Goal: Transaction & Acquisition: Purchase product/service

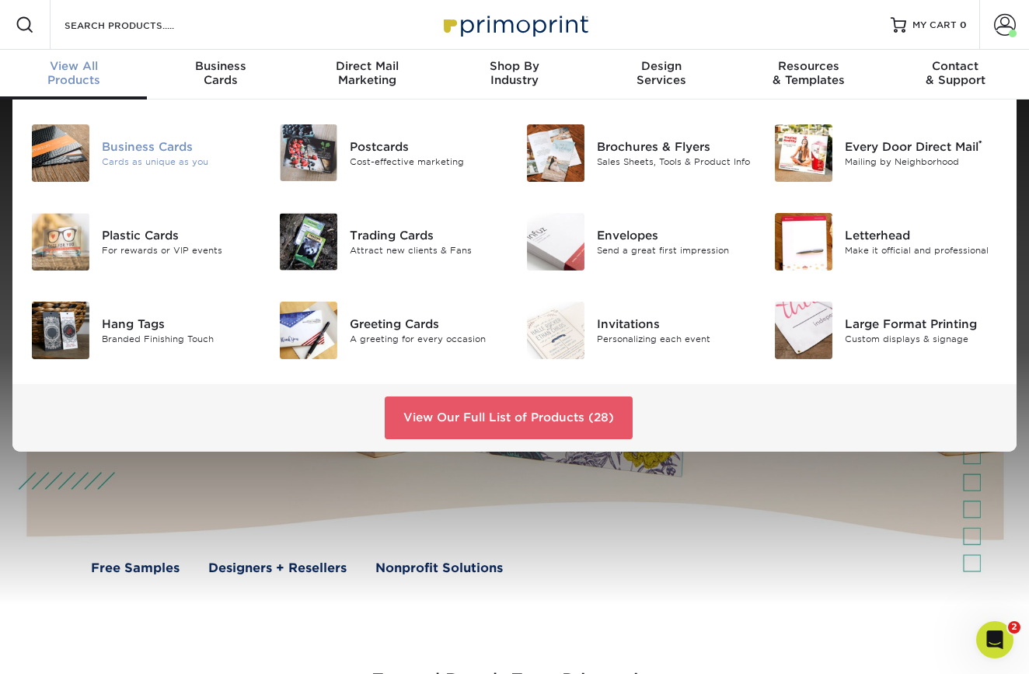
click at [163, 148] on div "Business Cards" at bounding box center [178, 146] width 153 height 17
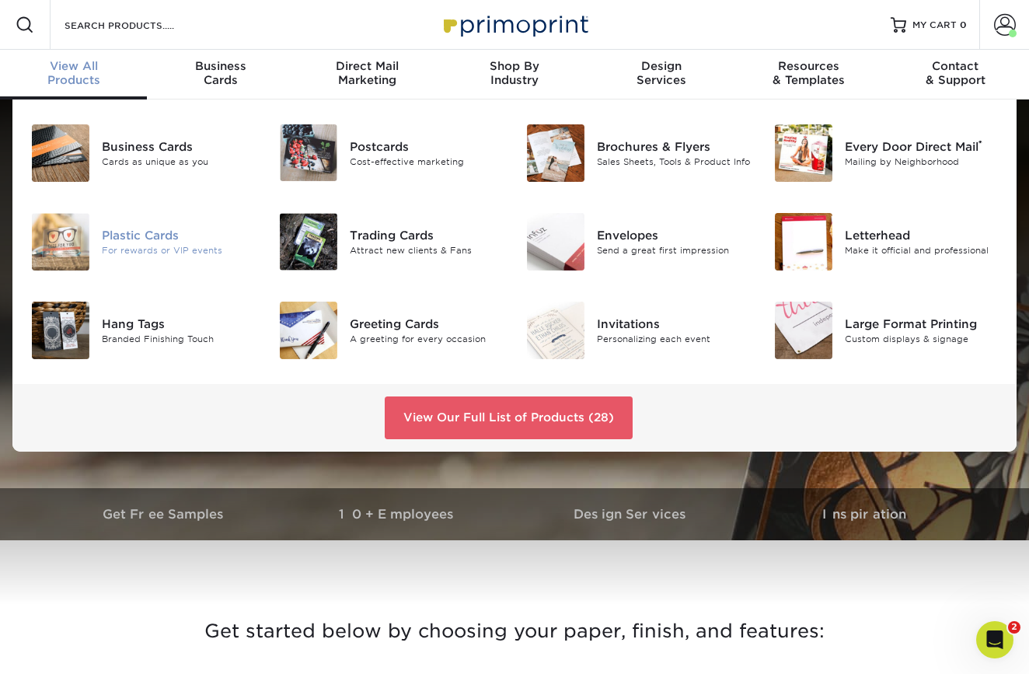
click at [136, 228] on div "Plastic Cards" at bounding box center [178, 235] width 153 height 17
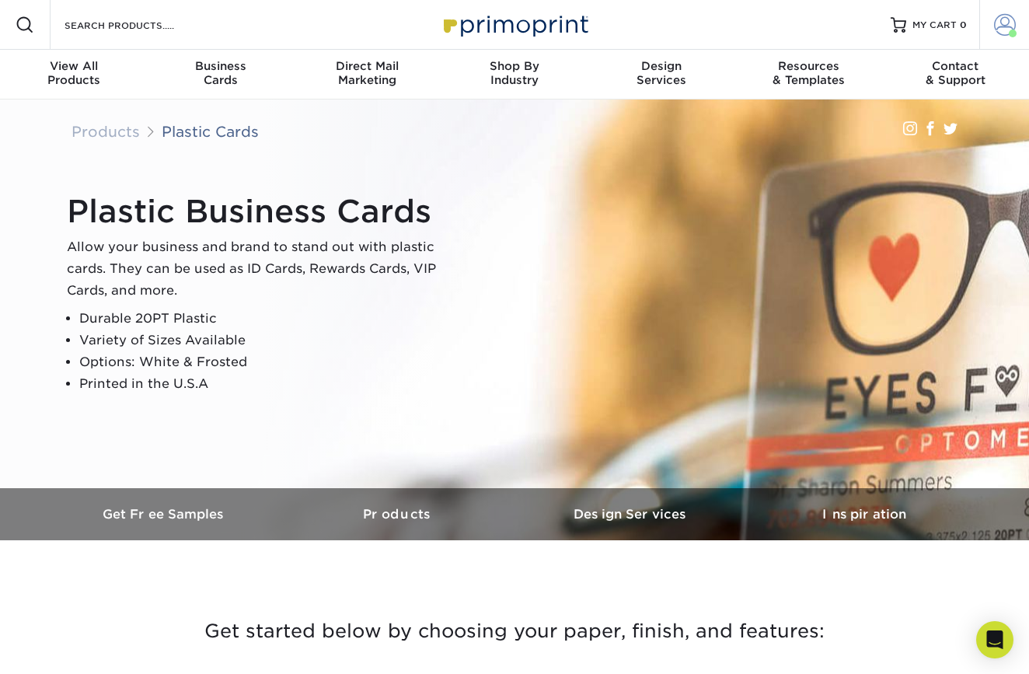
click at [1009, 25] on span at bounding box center [1005, 25] width 22 height 22
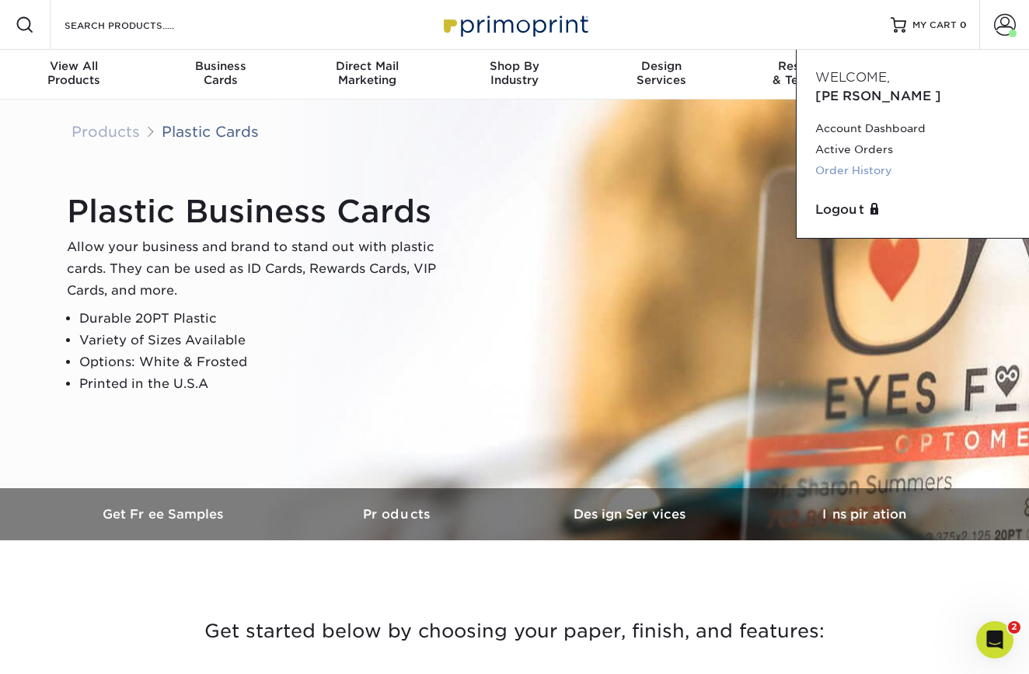
click at [856, 160] on link "Order History" at bounding box center [912, 170] width 195 height 21
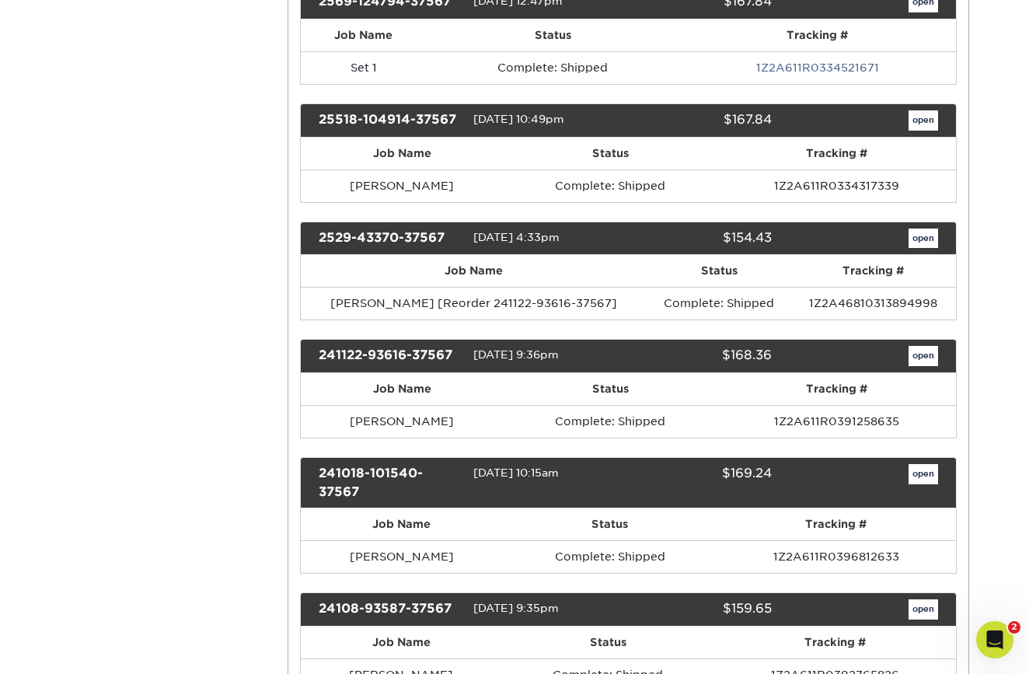
scroll to position [523, 0]
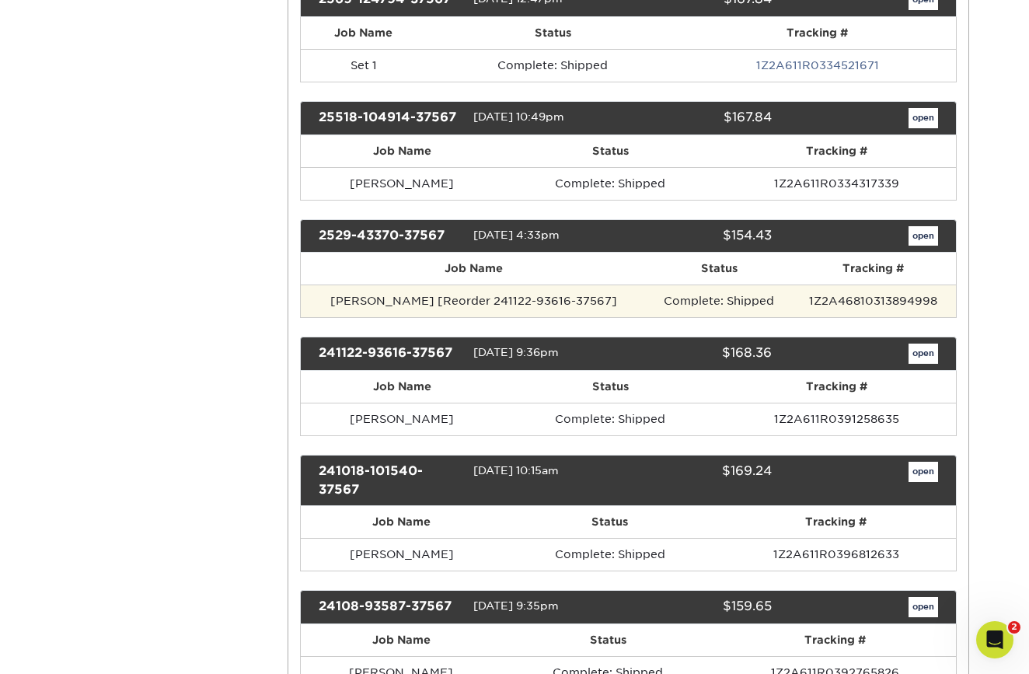
click at [440, 298] on td "Timmy Stiling [Reorder 241122-93616-37567]" at bounding box center [474, 300] width 347 height 33
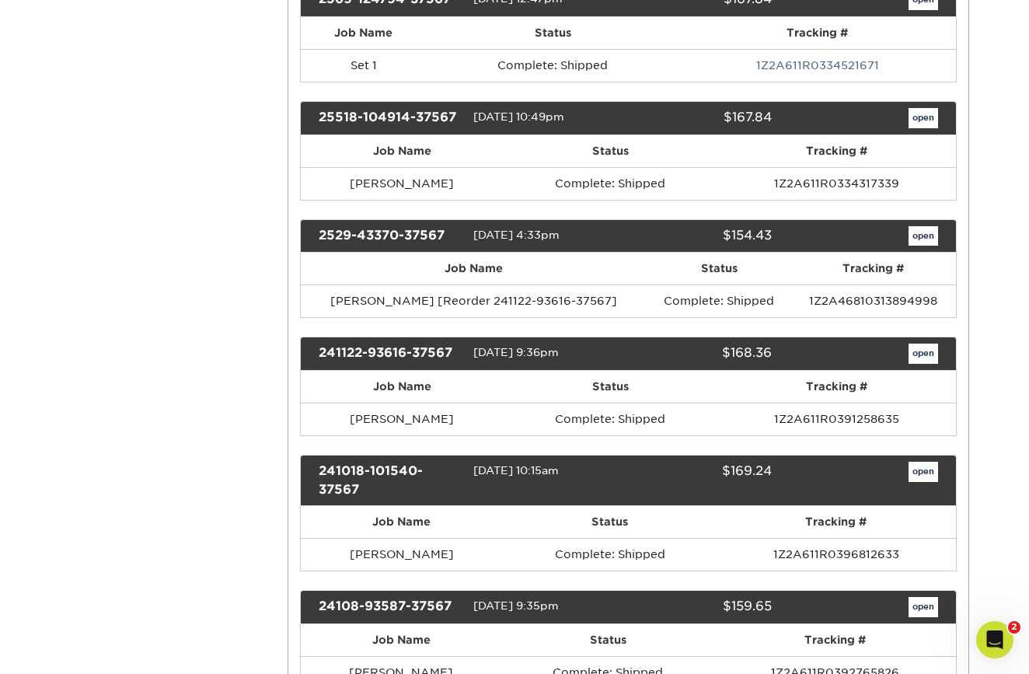
click at [915, 236] on link "open" at bounding box center [923, 236] width 30 height 20
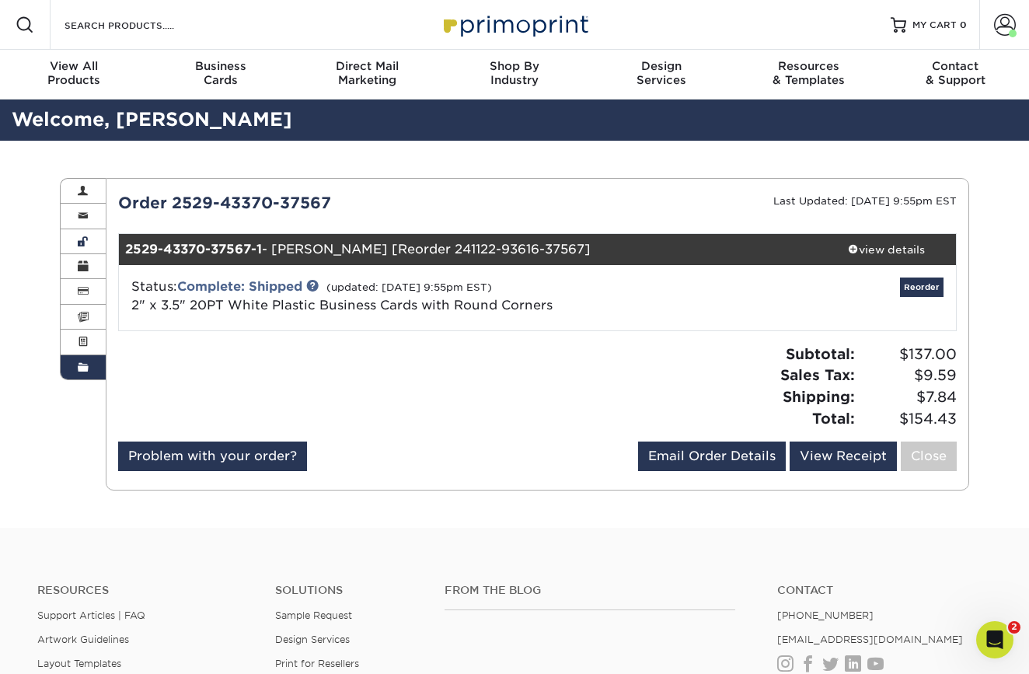
scroll to position [0, 0]
click at [9, 236] on div "Order History Account Overview Contact Information Change Password Address Book…" at bounding box center [514, 334] width 1029 height 387
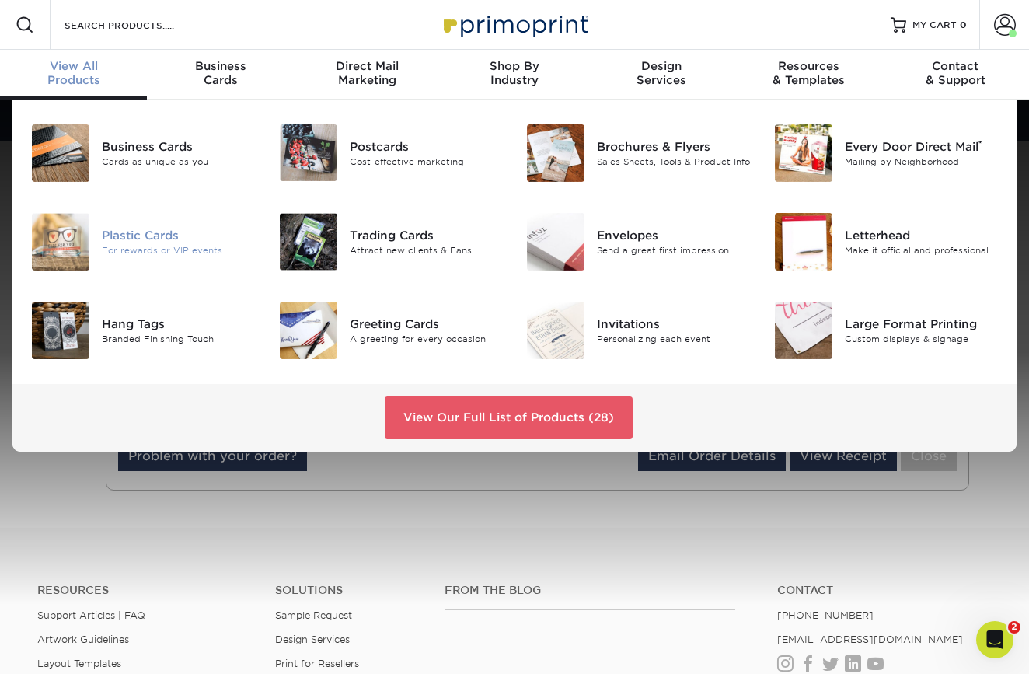
click at [142, 236] on div "Plastic Cards" at bounding box center [178, 235] width 153 height 17
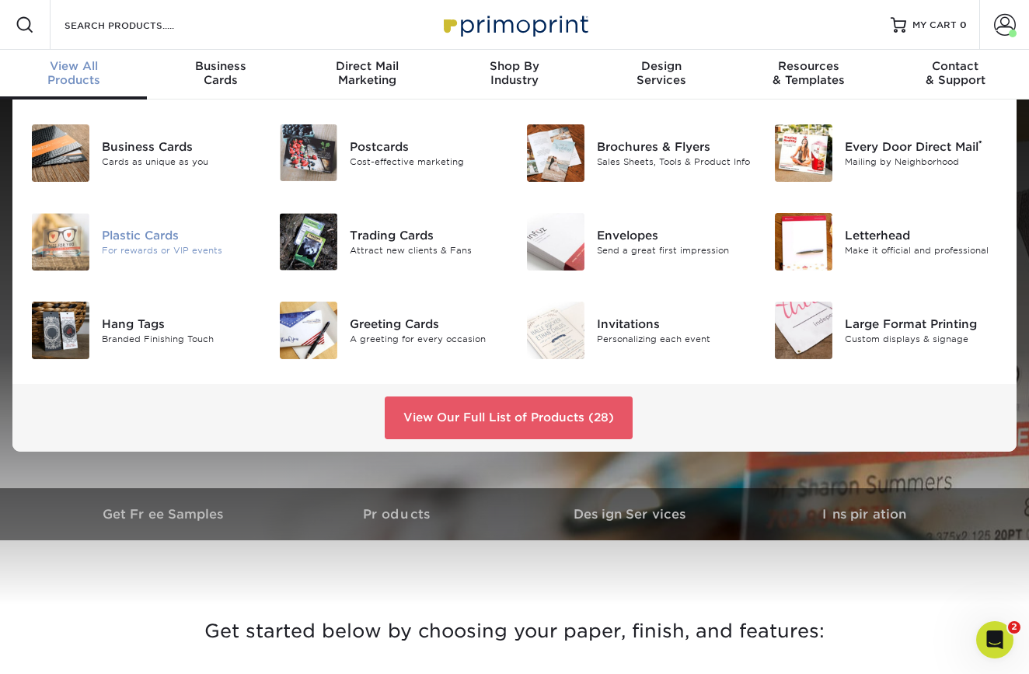
click at [144, 237] on div "Plastic Cards" at bounding box center [178, 235] width 153 height 17
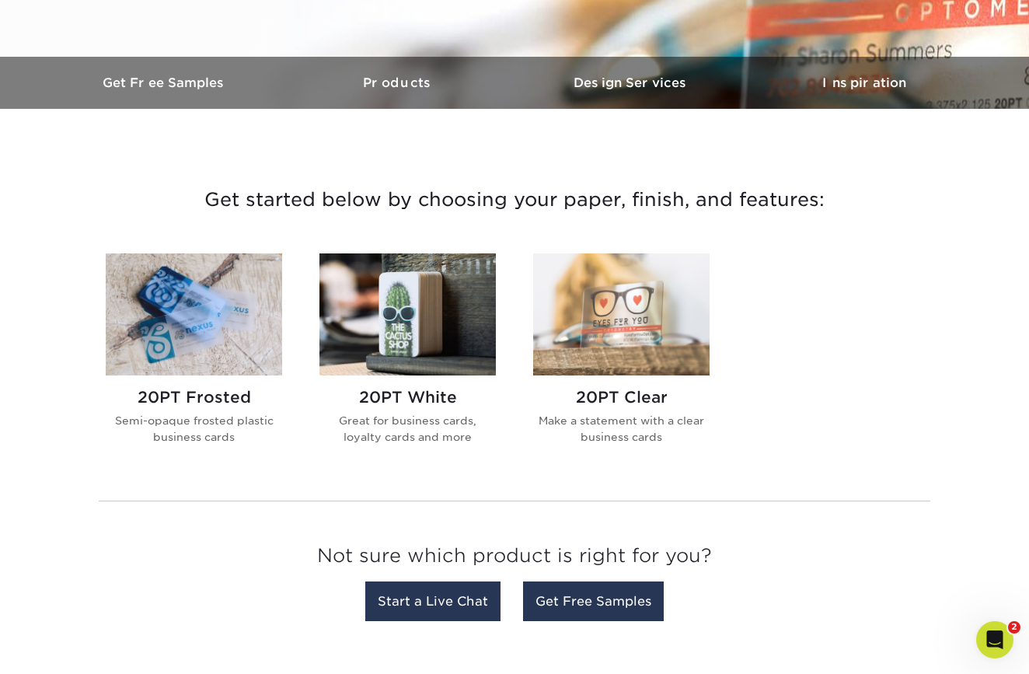
scroll to position [434, 0]
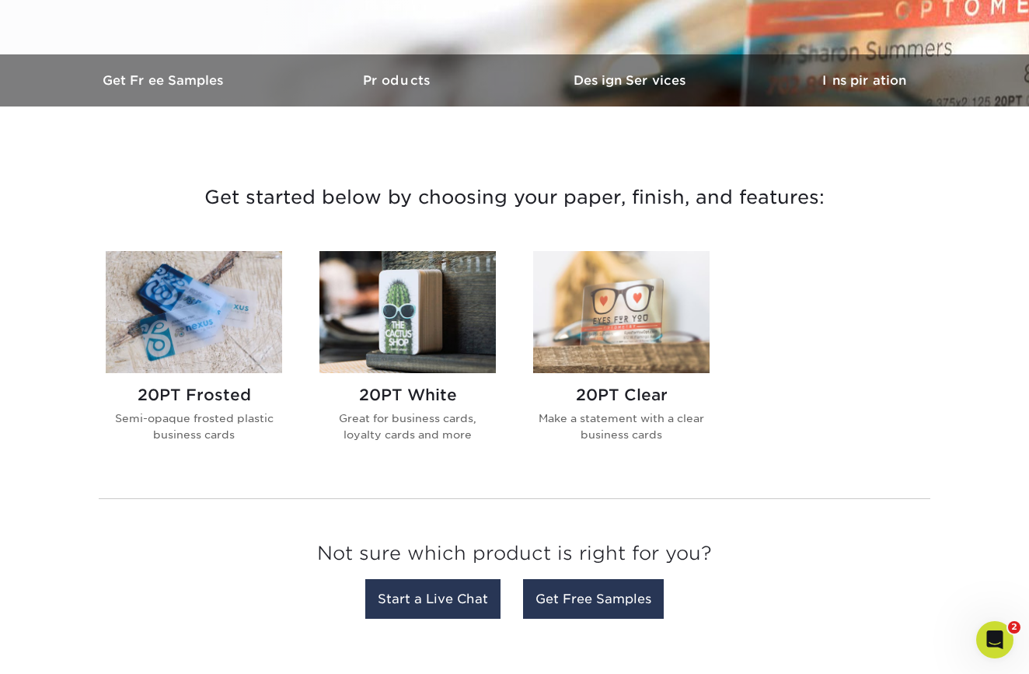
click at [684, 322] on img at bounding box center [621, 312] width 176 height 122
click at [455, 337] on img at bounding box center [407, 312] width 176 height 122
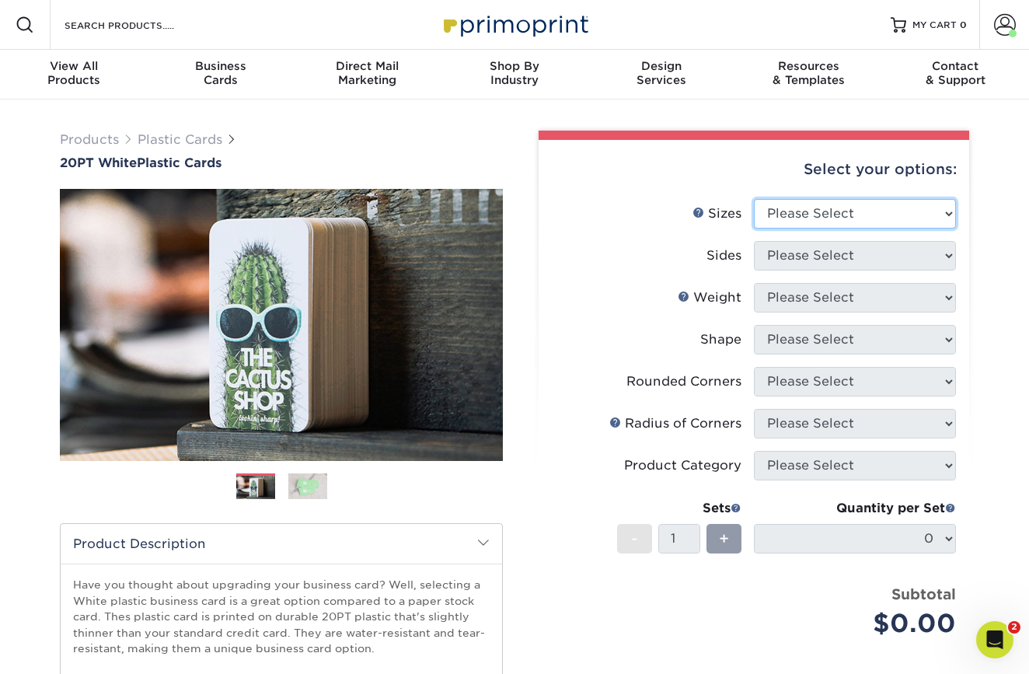
select select "2.00x3.50"
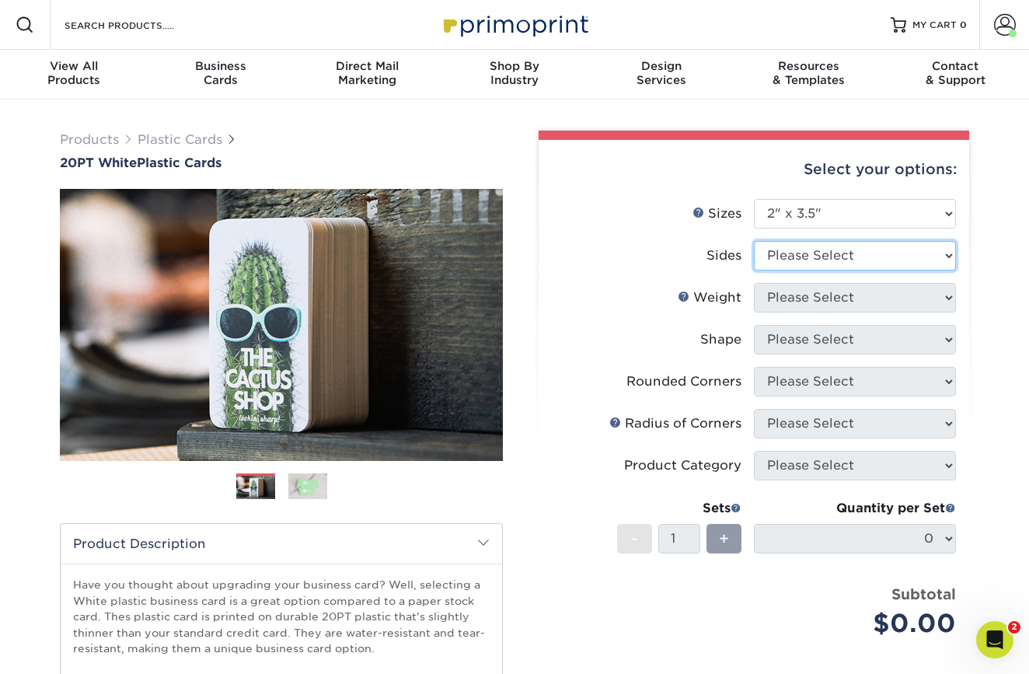
select select "13abbda7-1d64-4f25-8bb2-c179b224825d"
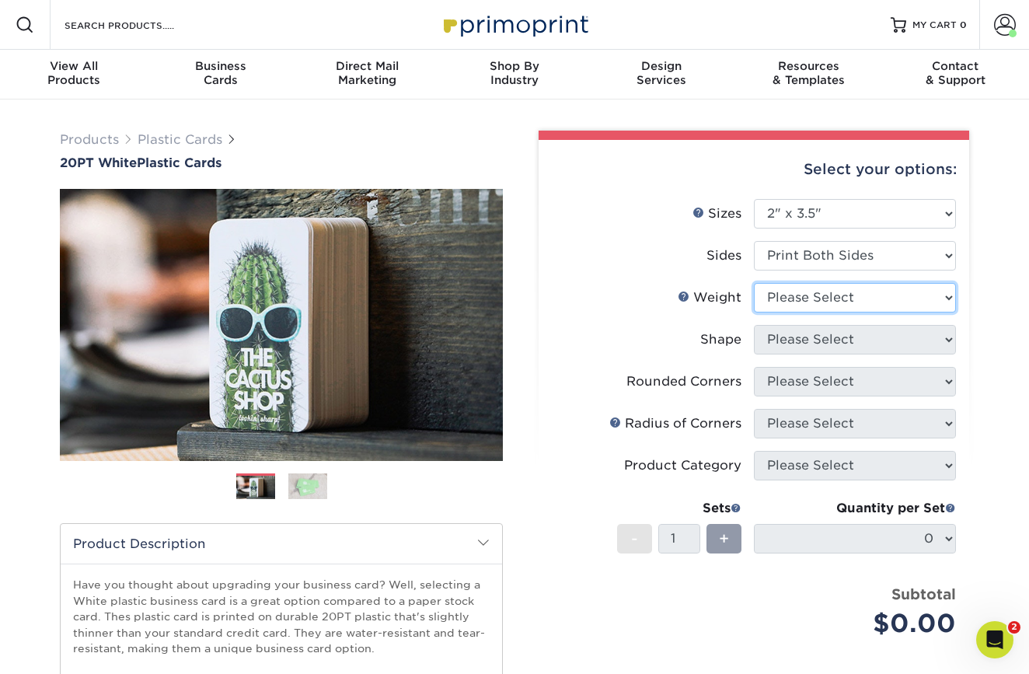
select select "20PT White Plastic"
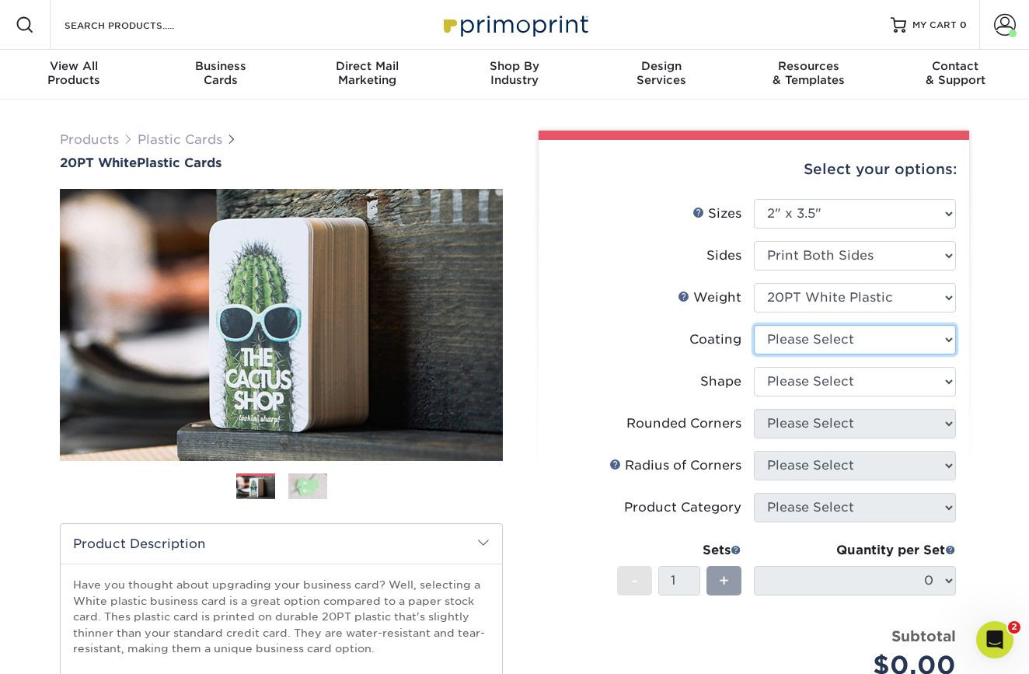
select select "3e7618de-abca-4bda-9f97-8b9129e913d8"
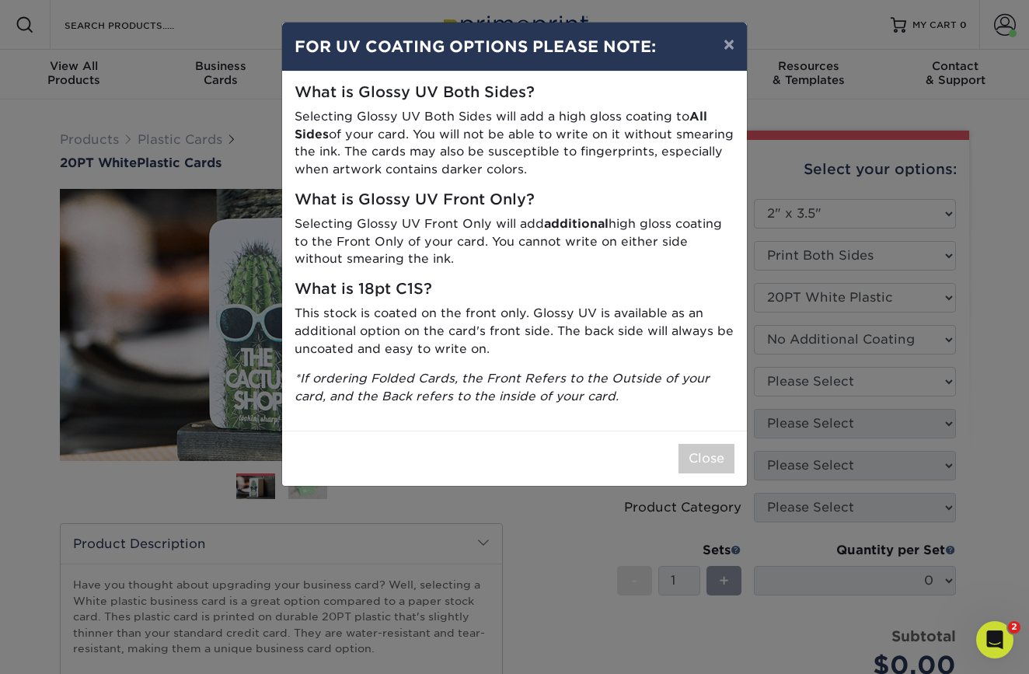
click at [792, 379] on div "× FOR UV COATING OPTIONS PLEASE NOTE: What is Glossy UV Both Sides? Selecting G…" at bounding box center [514, 337] width 1029 height 674
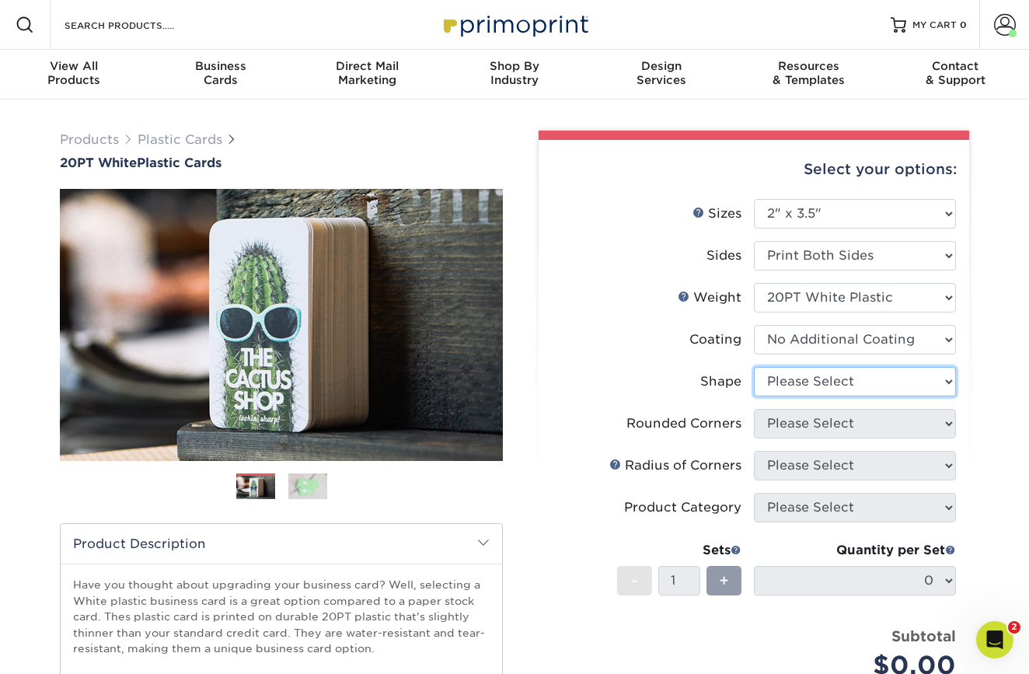
select select "standard"
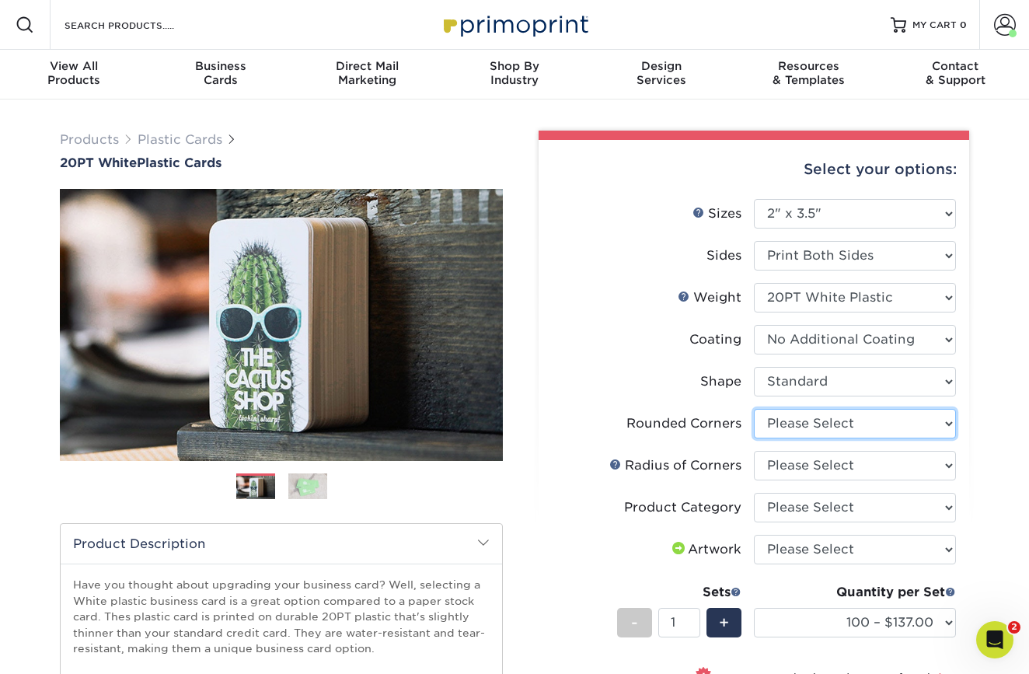
select select "7672df9e-0e0a-464d-8e1f-920c575e4da3"
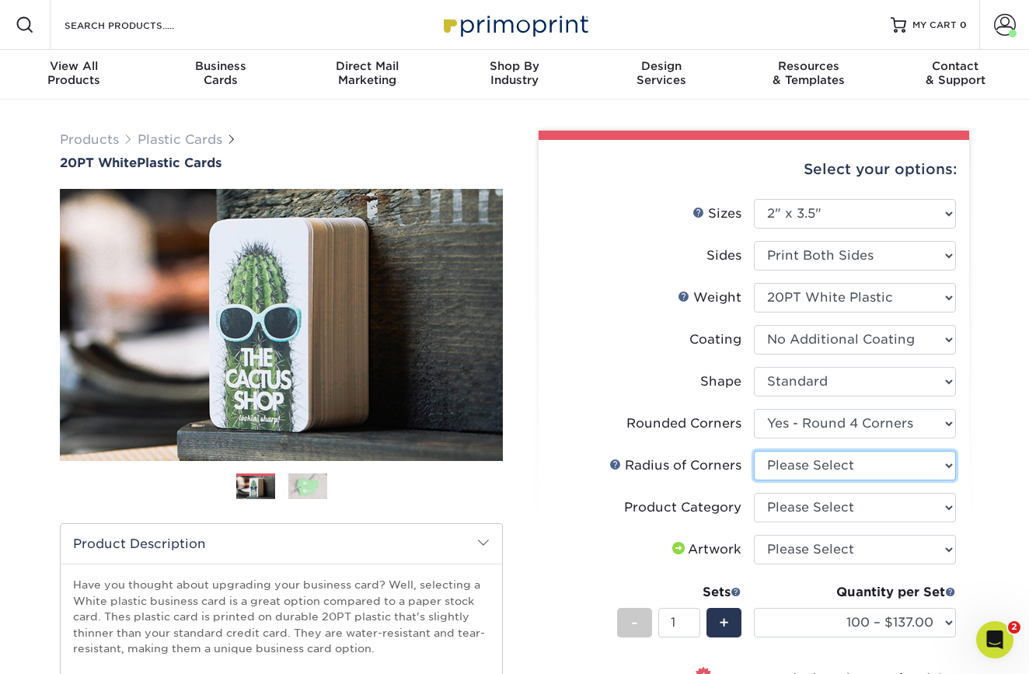
select select "589680c7-ee9a-431b-9d12-d7aeb1386a97"
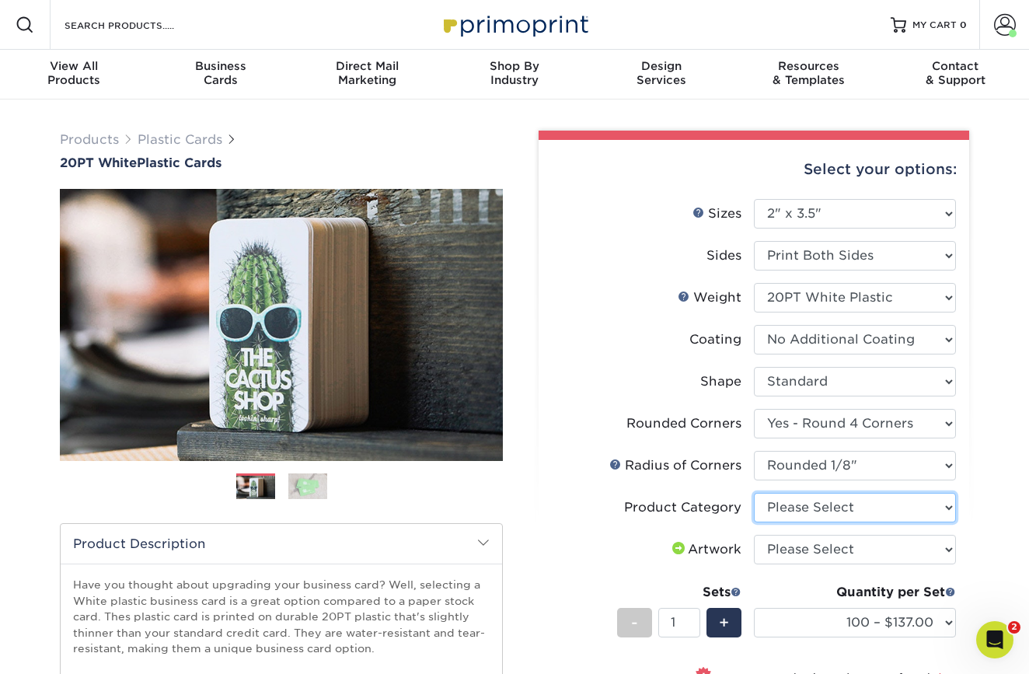
select select "3b5148f1-0588-4f88-a218-97bcfdce65c1"
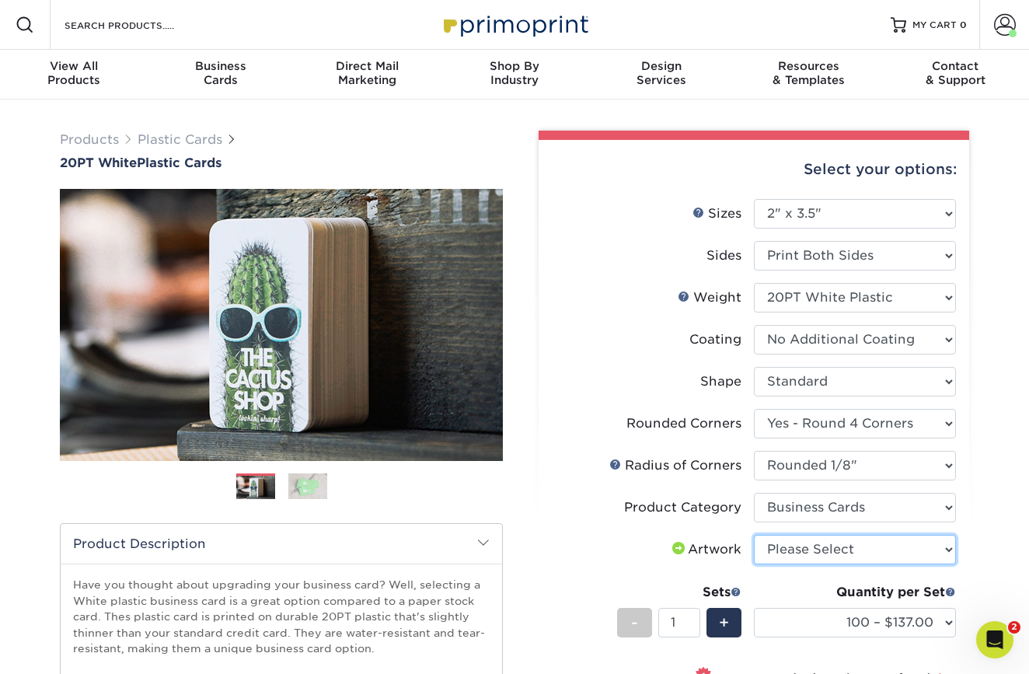
select select "upload"
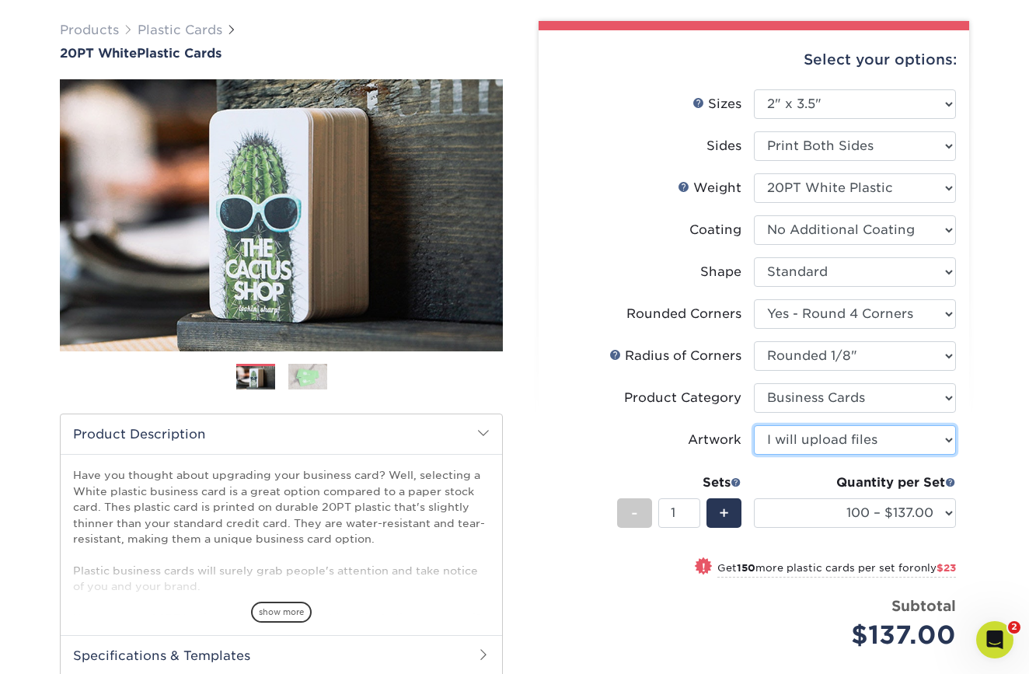
scroll to position [124, 0]
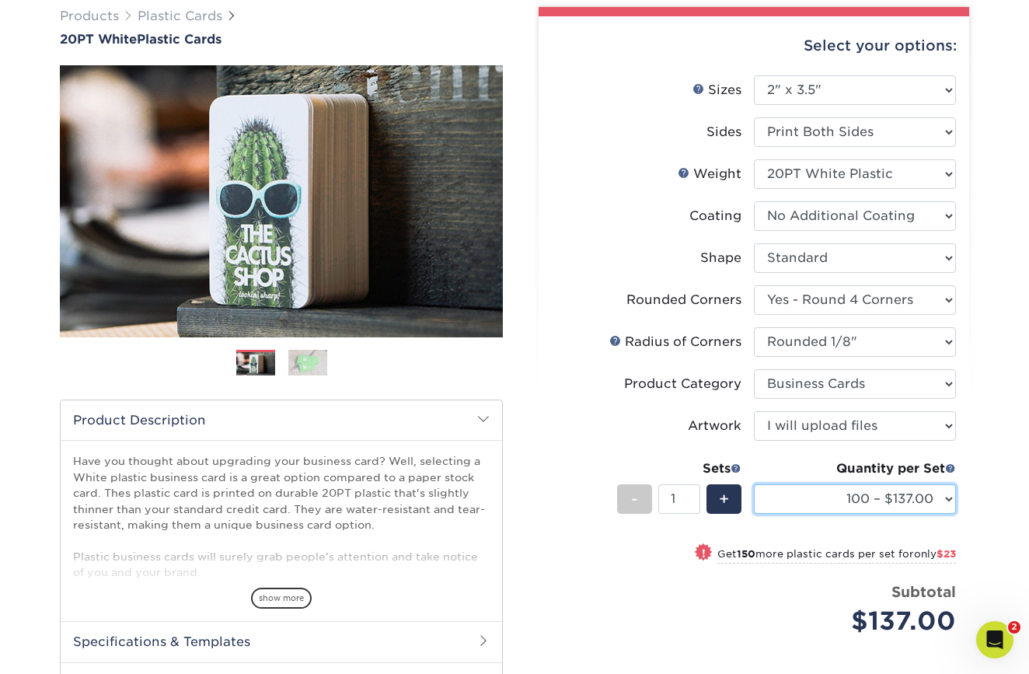
select select "250 – $160.00"
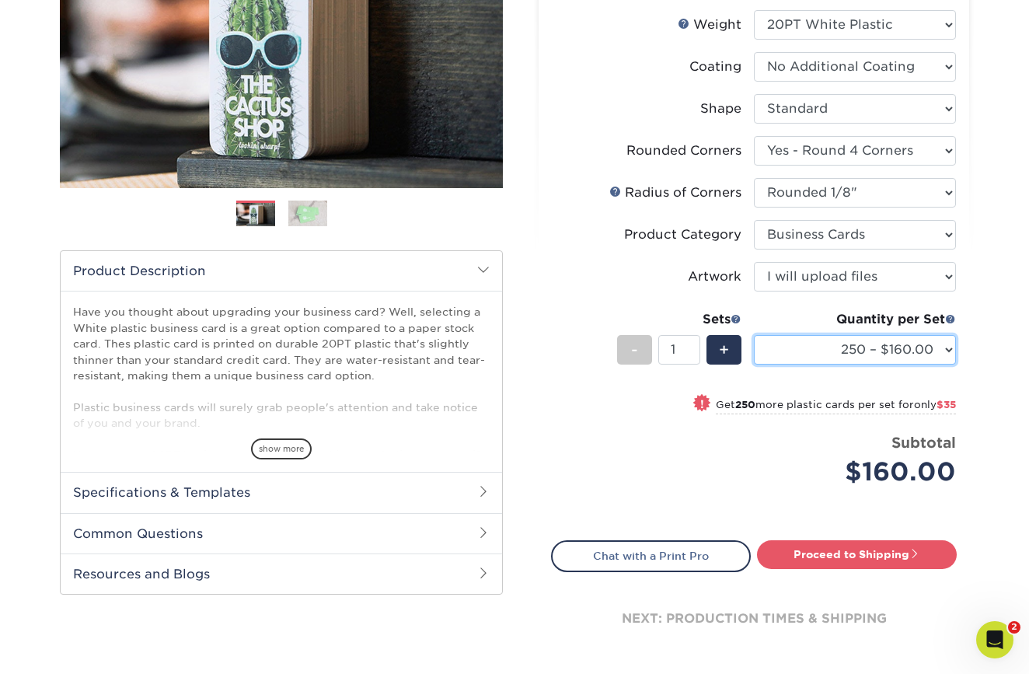
scroll to position [274, 0]
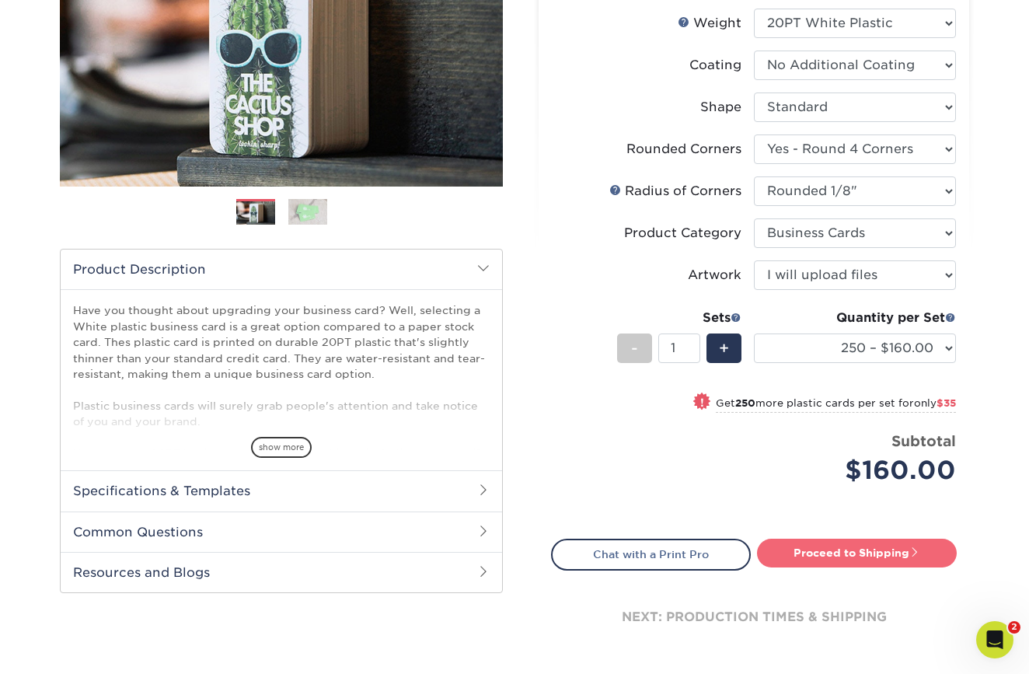
click at [862, 551] on link "Proceed to Shipping" at bounding box center [857, 552] width 200 height 28
type input "Set 1"
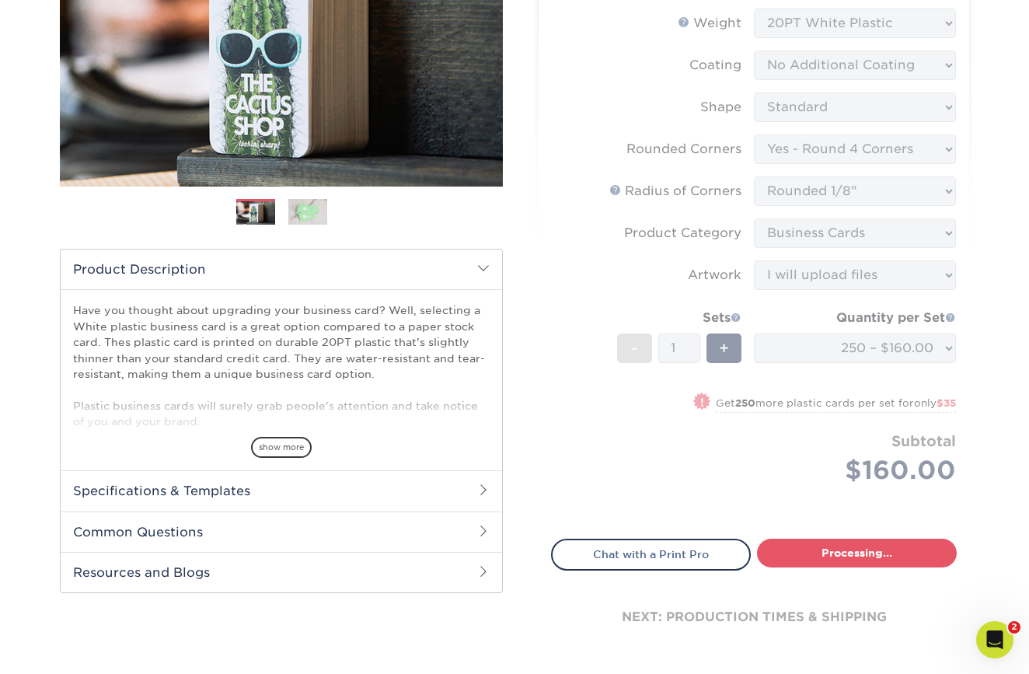
select select "e75a36d6-d896-4428-816c-d7444e813b1e"
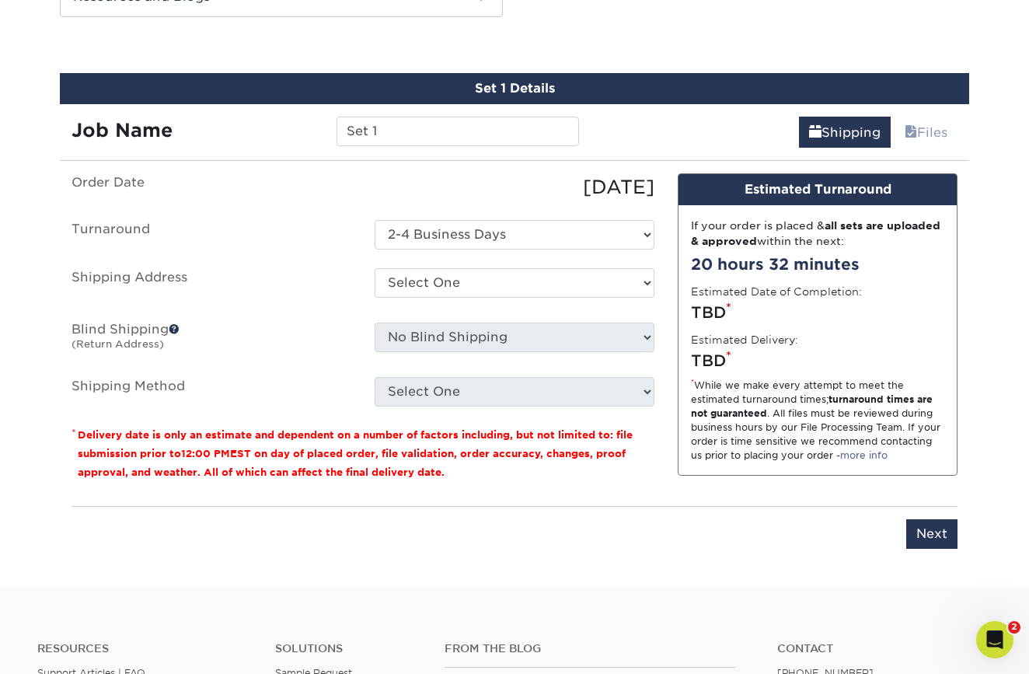
scroll to position [854, 0]
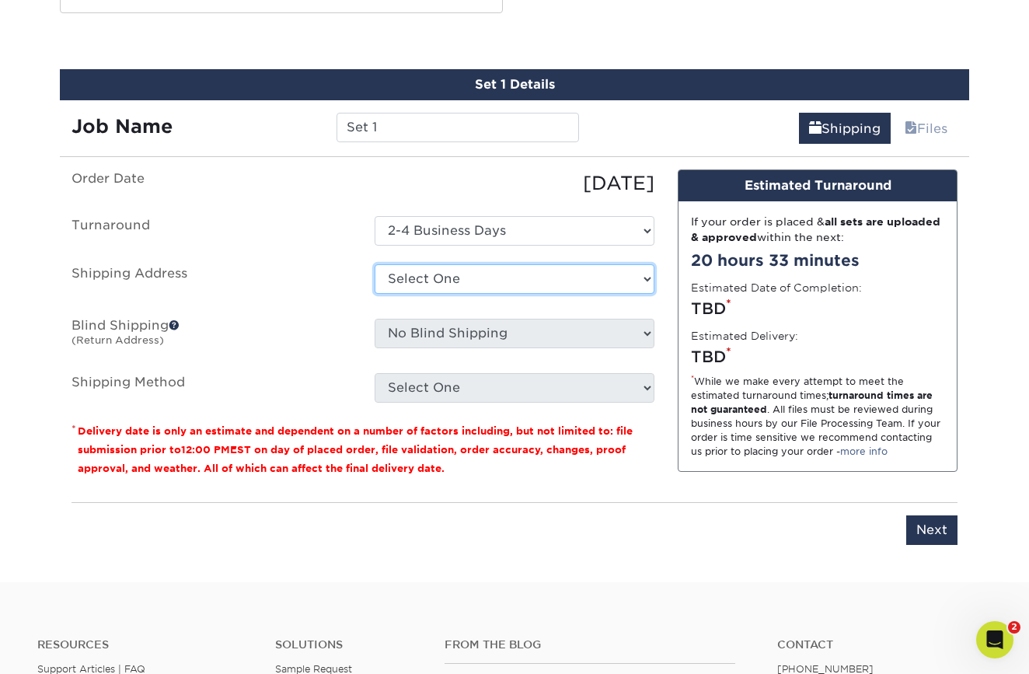
select select "newaddress"
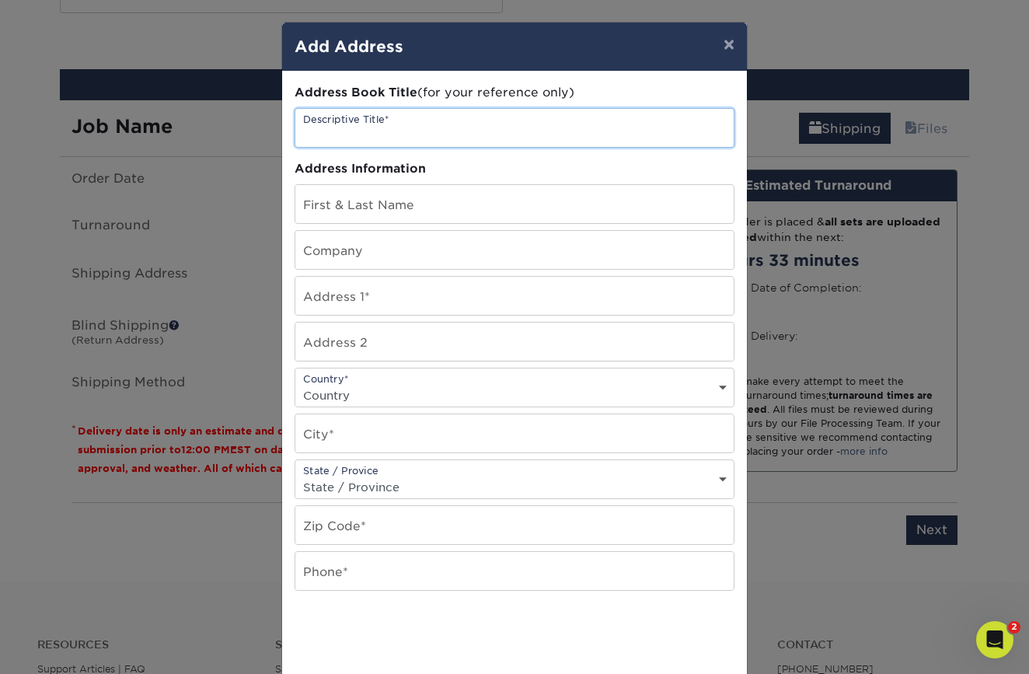
click at [428, 127] on input "text" at bounding box center [514, 128] width 438 height 38
type input "[PERSON_NAME]"
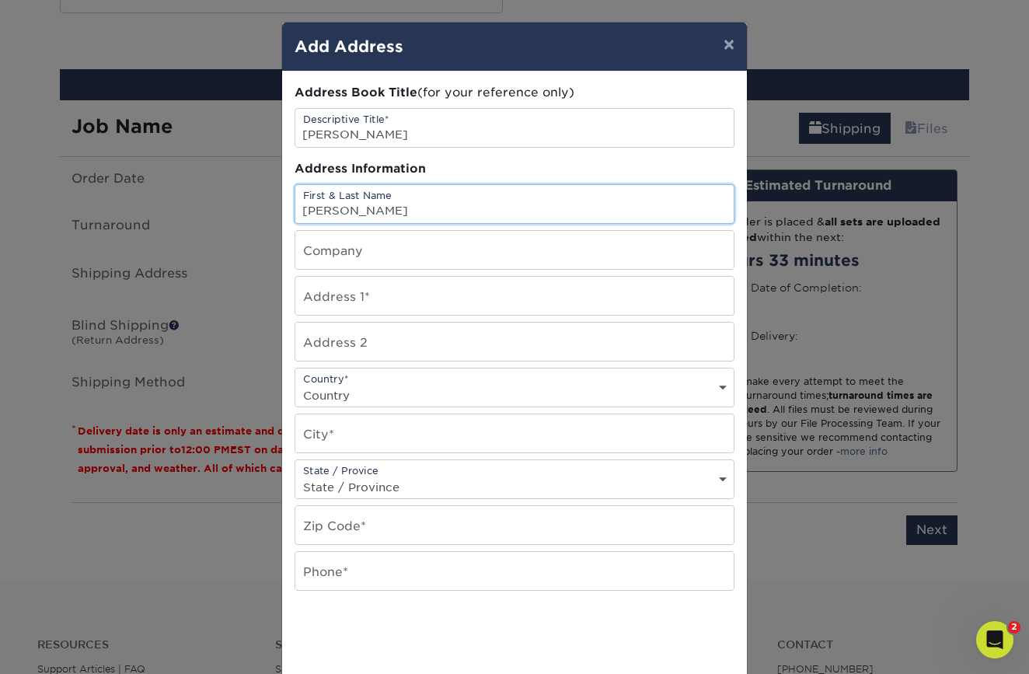
type input "[PERSON_NAME]"
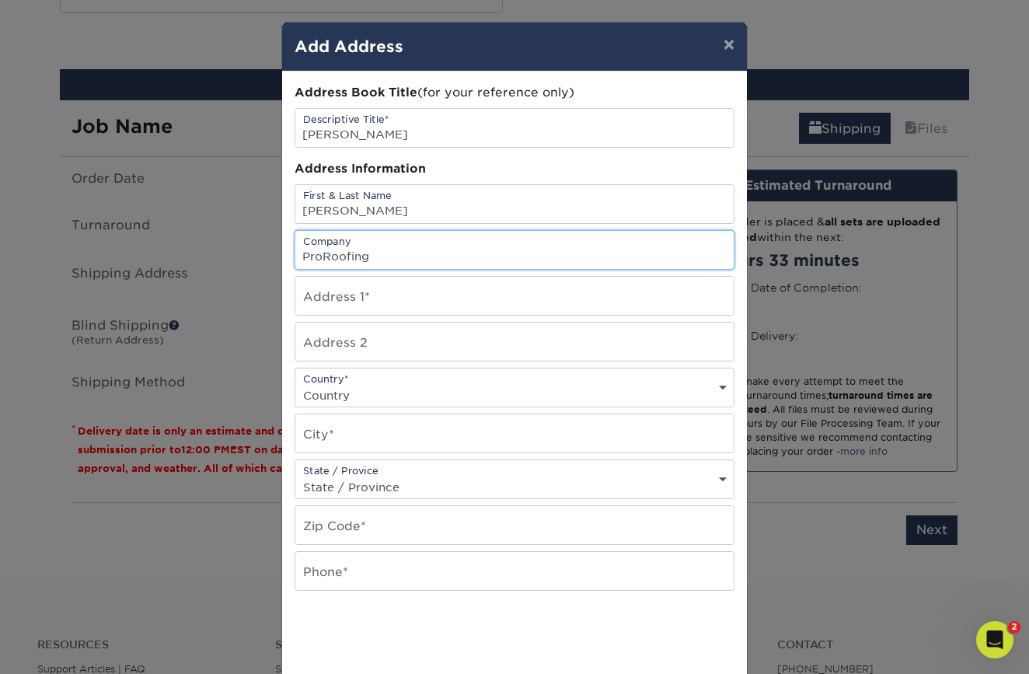
type input "ProRoofing"
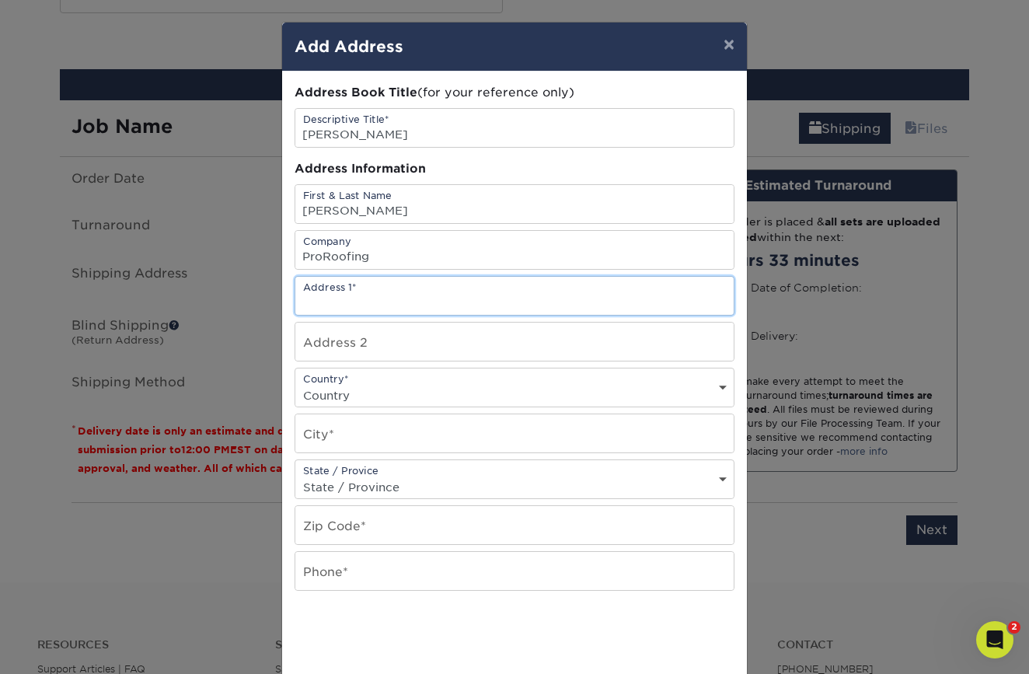
click at [401, 300] on input "text" at bounding box center [514, 296] width 438 height 38
paste input "2120 Edinborough Rd."
type input "2120 Edinborough Road"
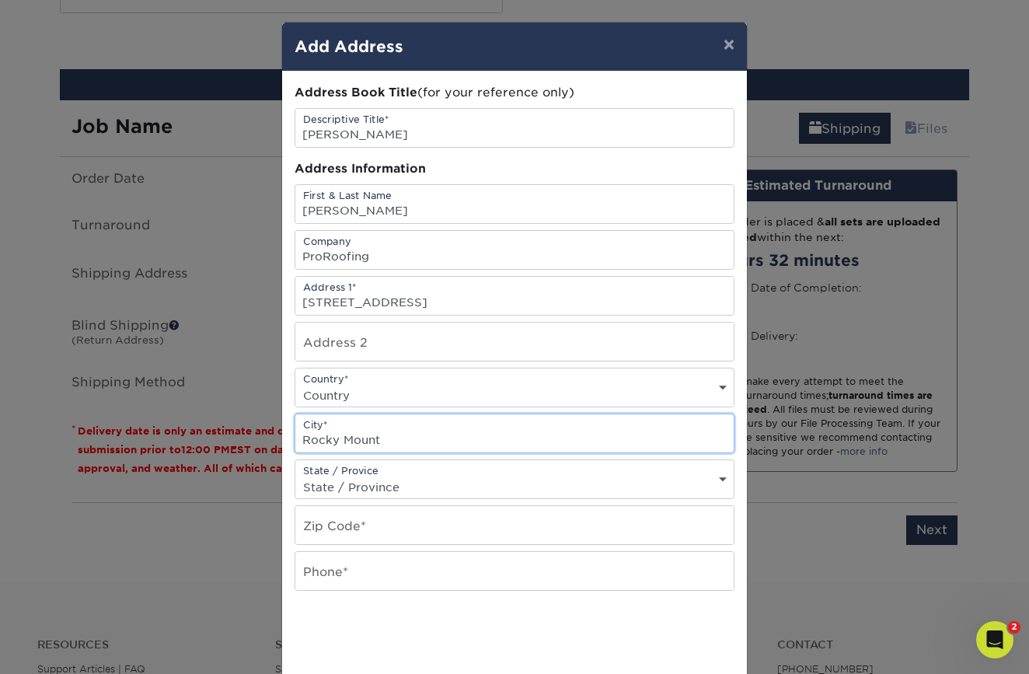
type input "Rocky Mount"
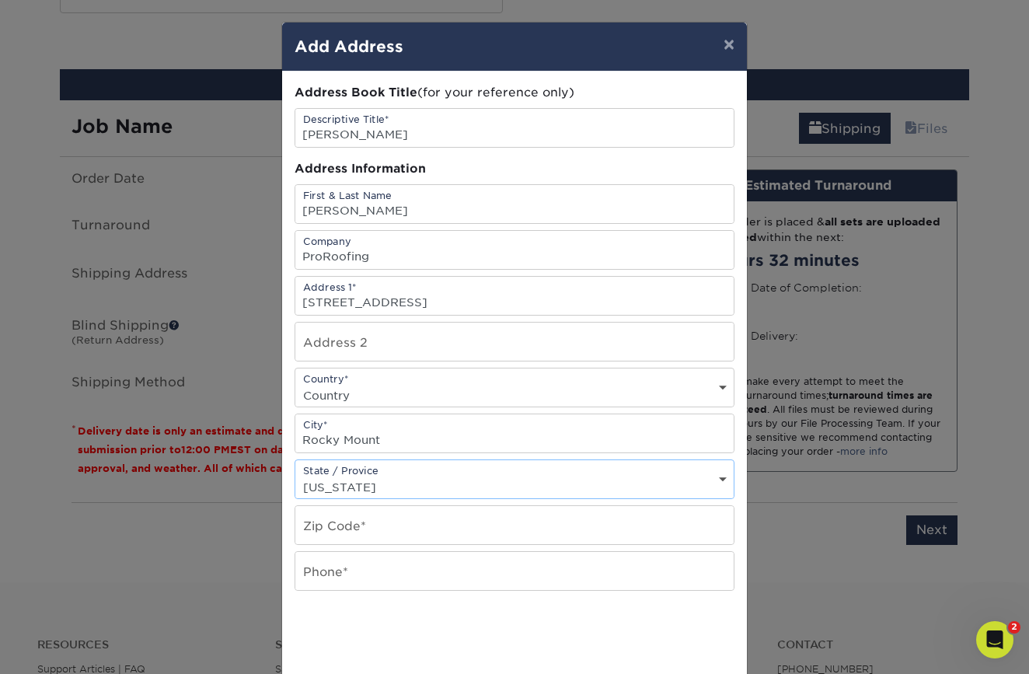
select select "NC"
type input "27803"
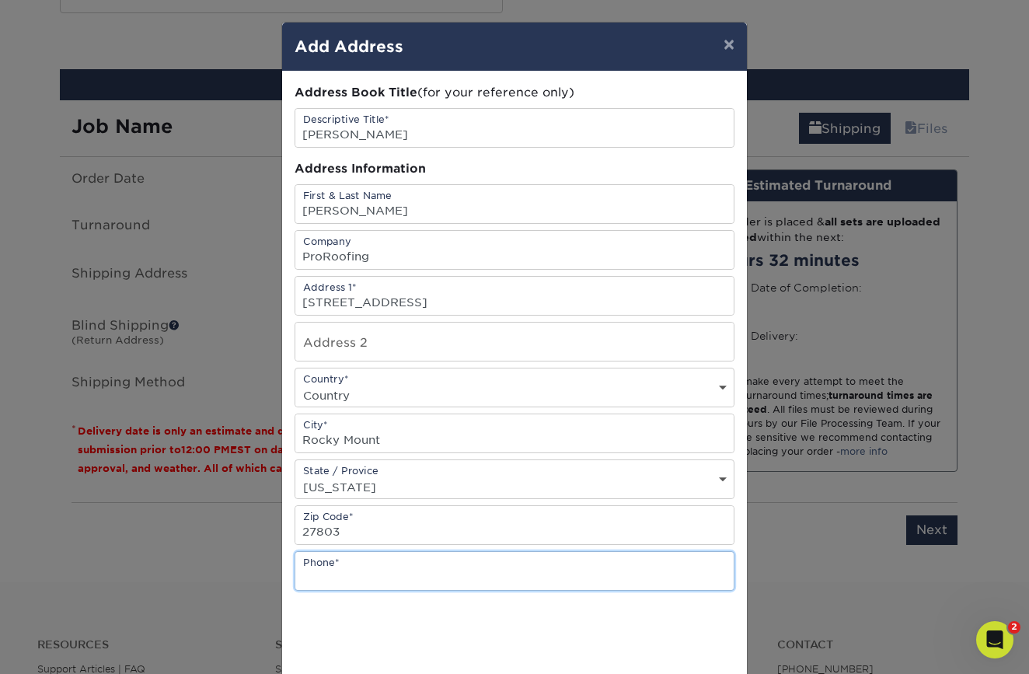
click at [387, 583] on input "text" at bounding box center [514, 571] width 438 height 38
paste input "252-450-5723"
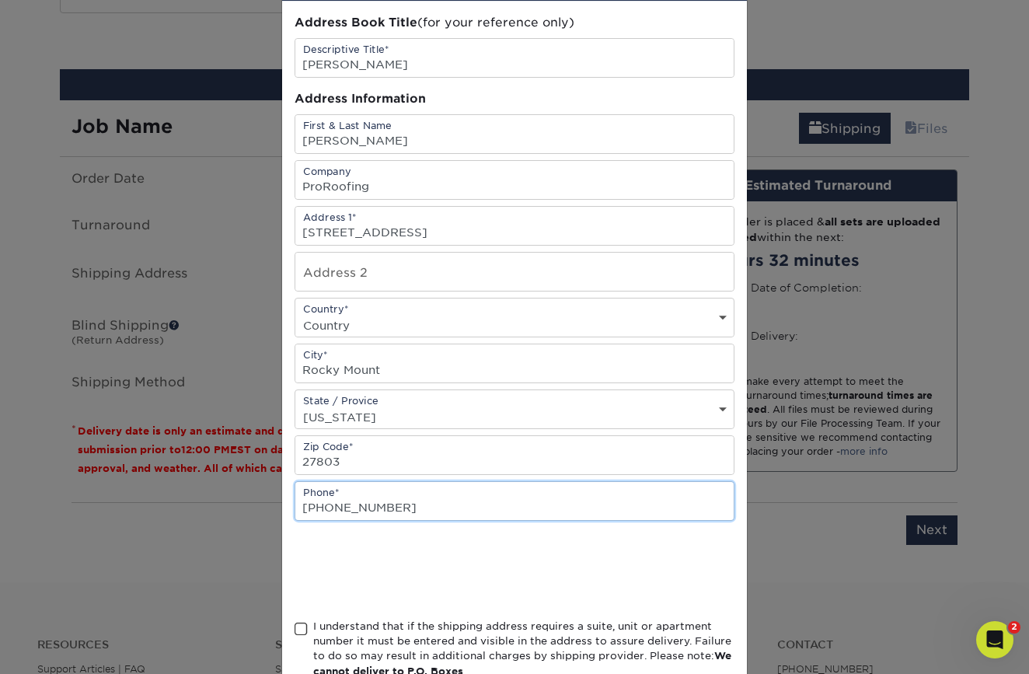
scroll to position [93, 0]
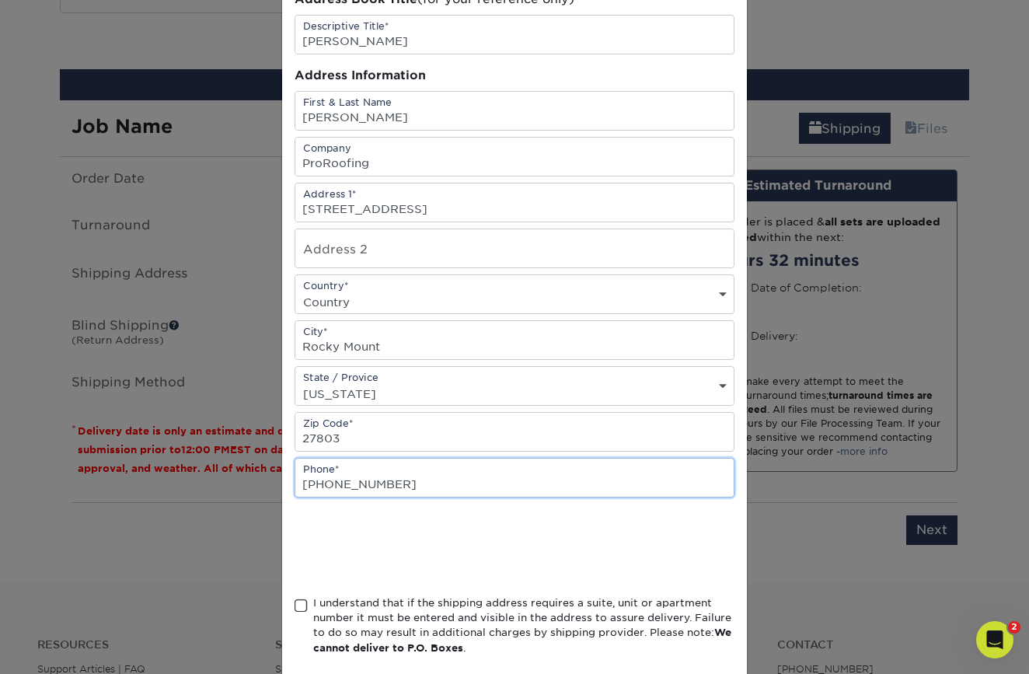
type input "252-450-5723"
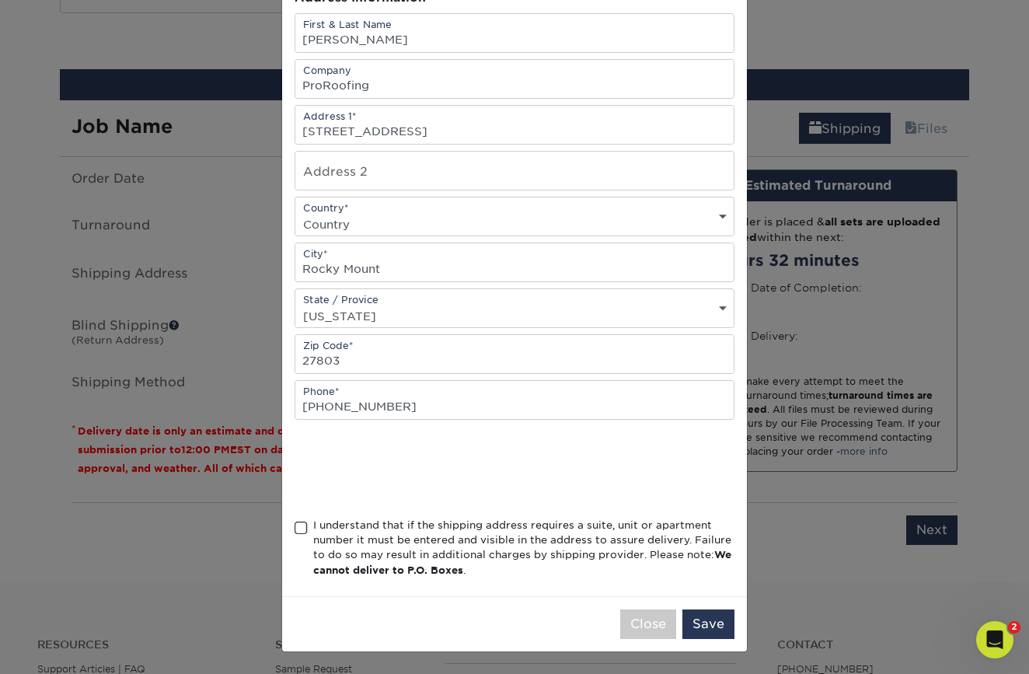
scroll to position [175, 0]
click at [298, 532] on span at bounding box center [300, 528] width 13 height 15
click at [0, 0] on input "I understand that if the shipping address requires a suite, unit or apartment n…" at bounding box center [0, 0] width 0 height 0
click at [708, 622] on button "Save" at bounding box center [708, 624] width 52 height 30
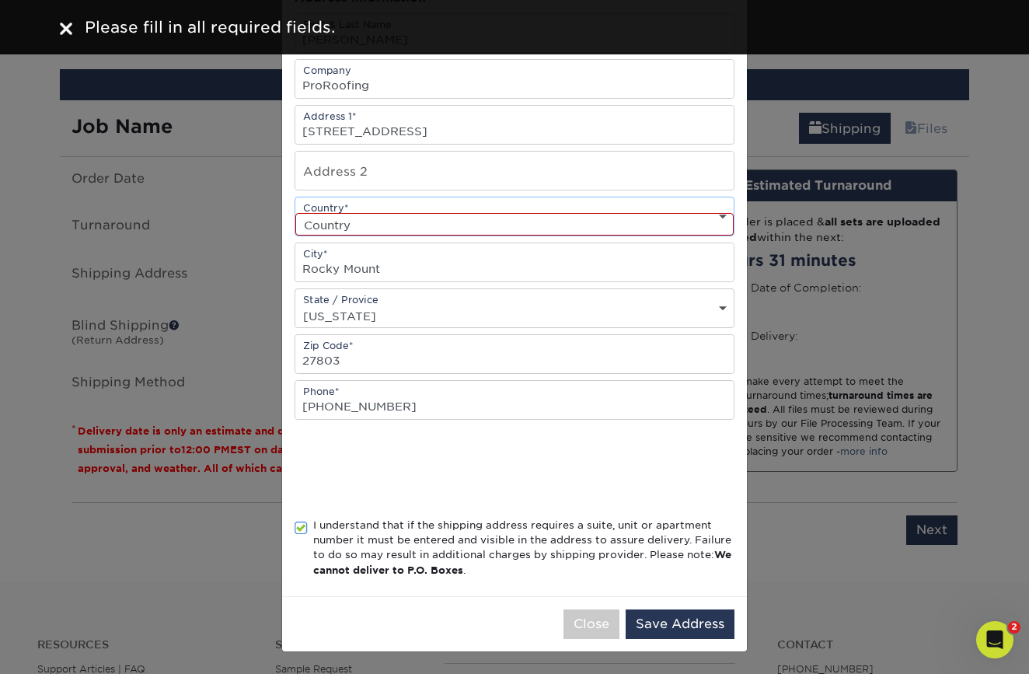
select select "US"
click at [702, 620] on button "Save Address" at bounding box center [680, 624] width 109 height 30
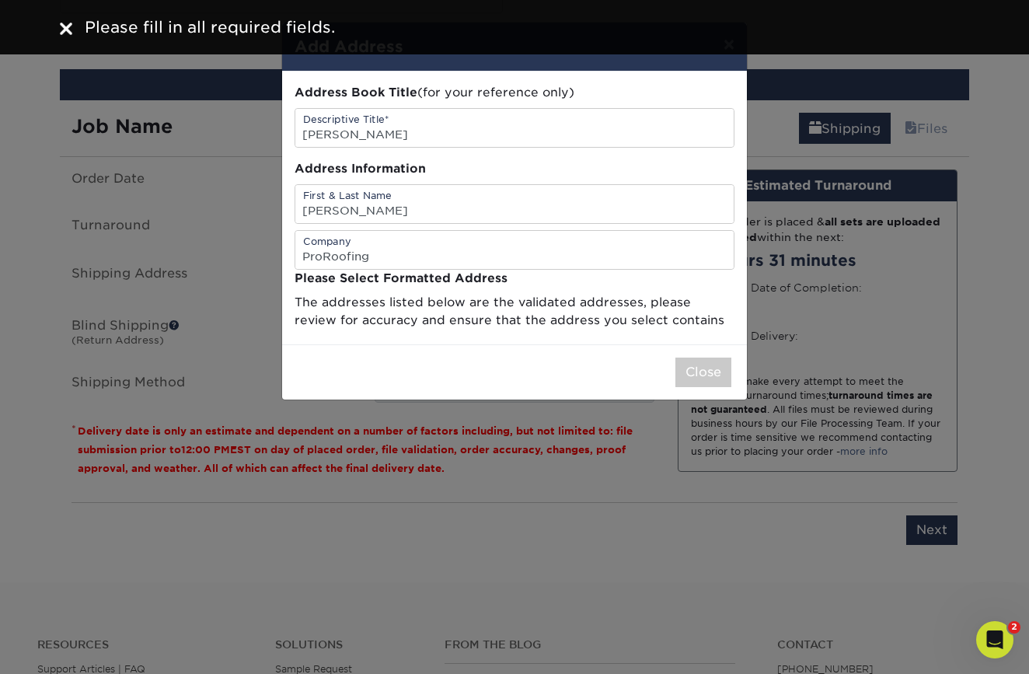
scroll to position [0, 0]
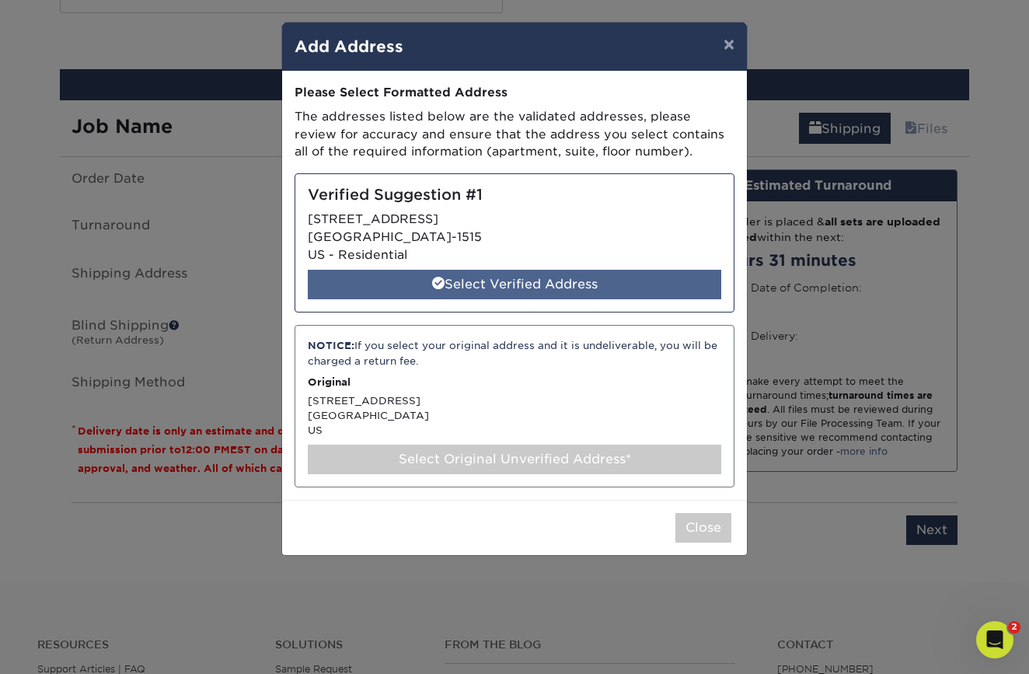
click at [600, 280] on div "Select Verified Address" at bounding box center [514, 285] width 413 height 30
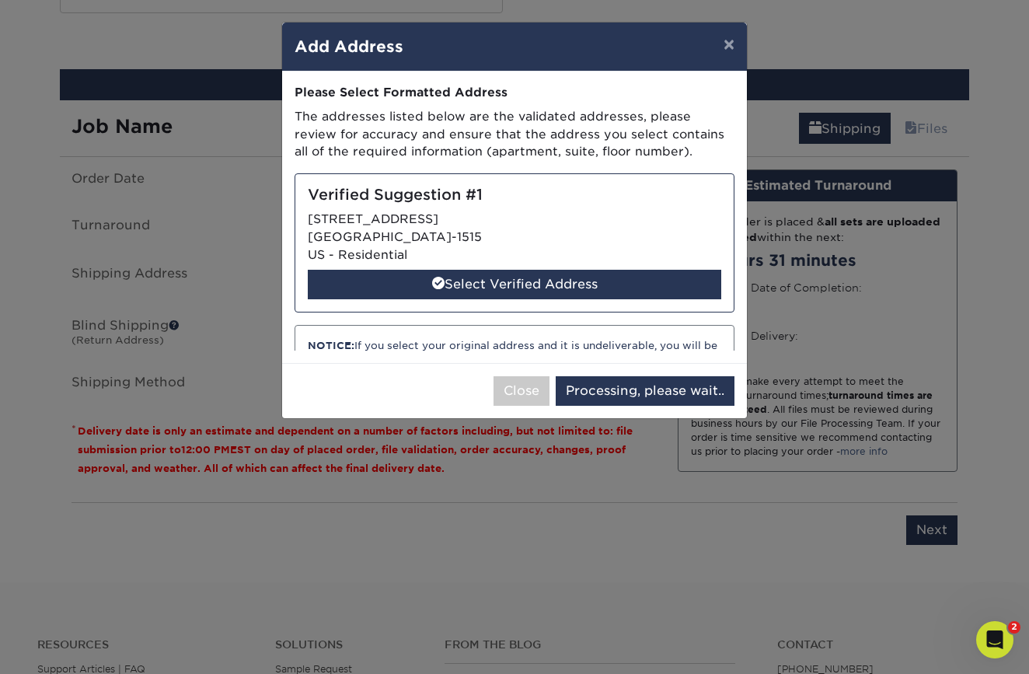
select select "286046"
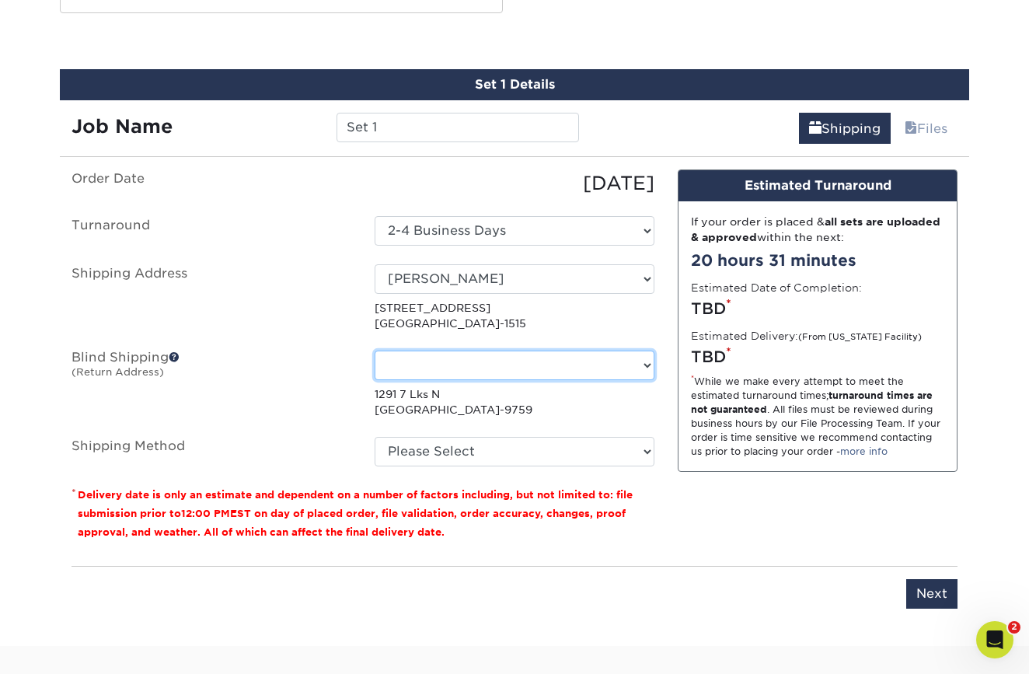
select select "-1"
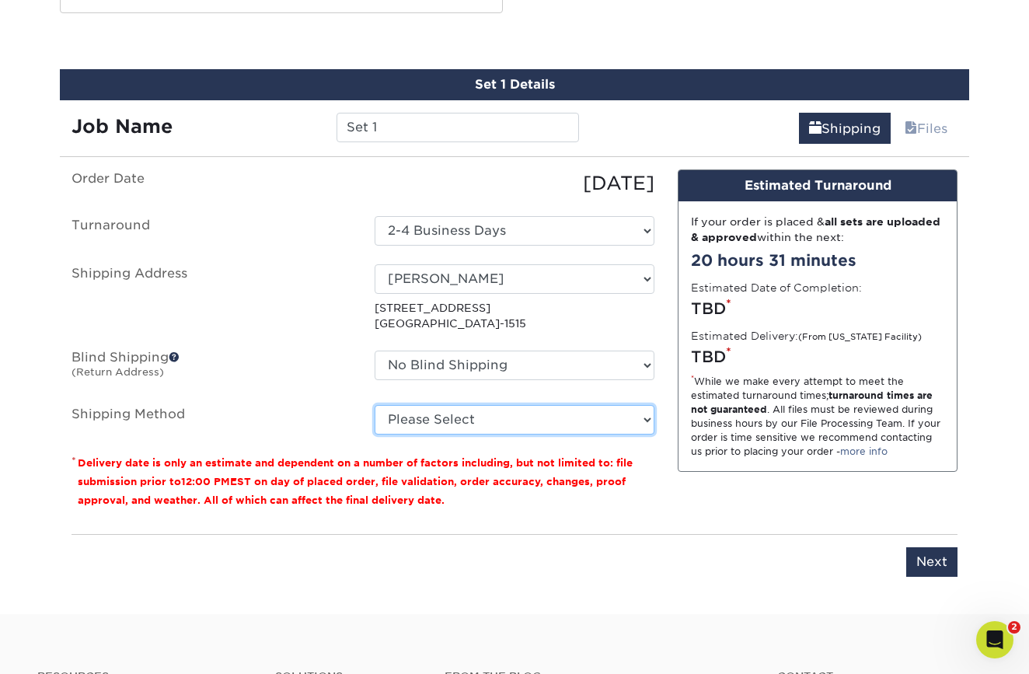
select select "03"
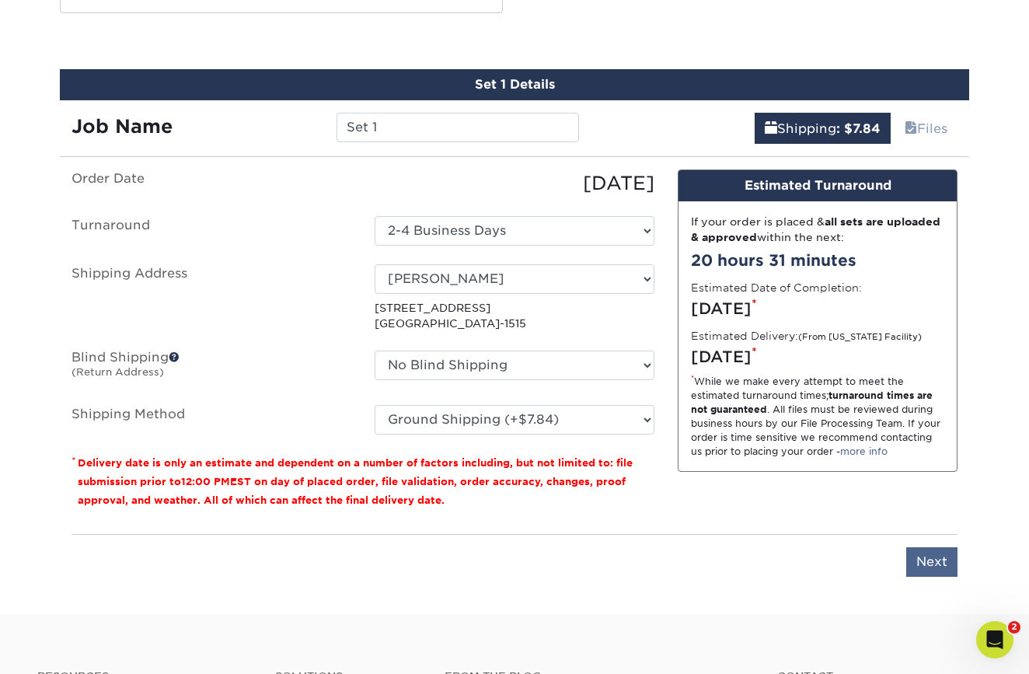
click at [931, 559] on input "Next" at bounding box center [931, 562] width 51 height 30
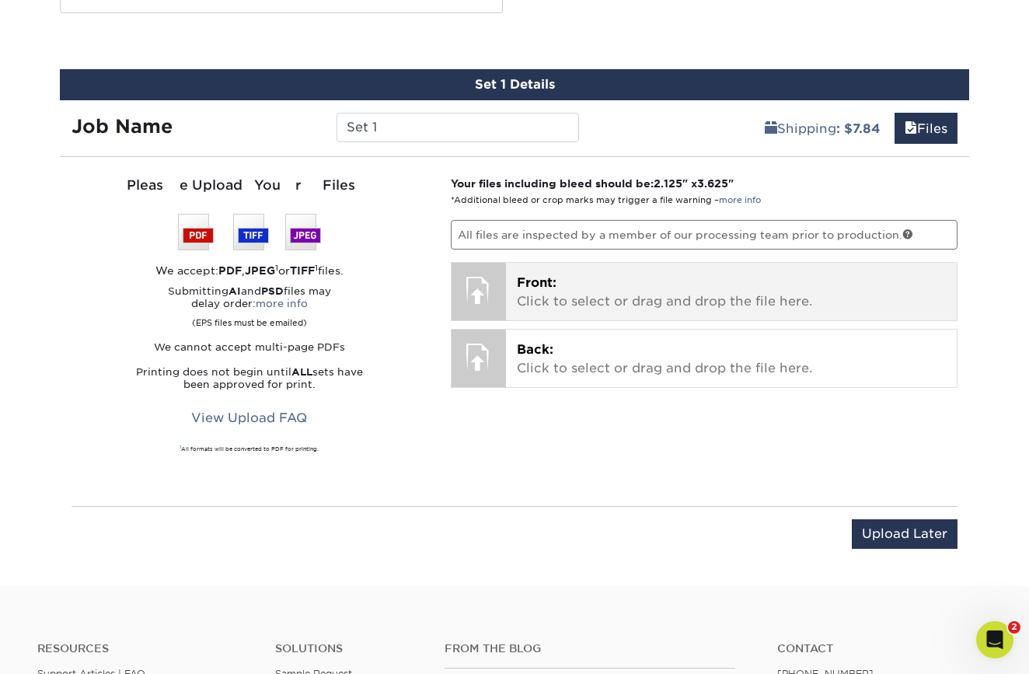
click at [594, 282] on p "Front: Click to select or drag and drop the file here." at bounding box center [732, 292] width 430 height 37
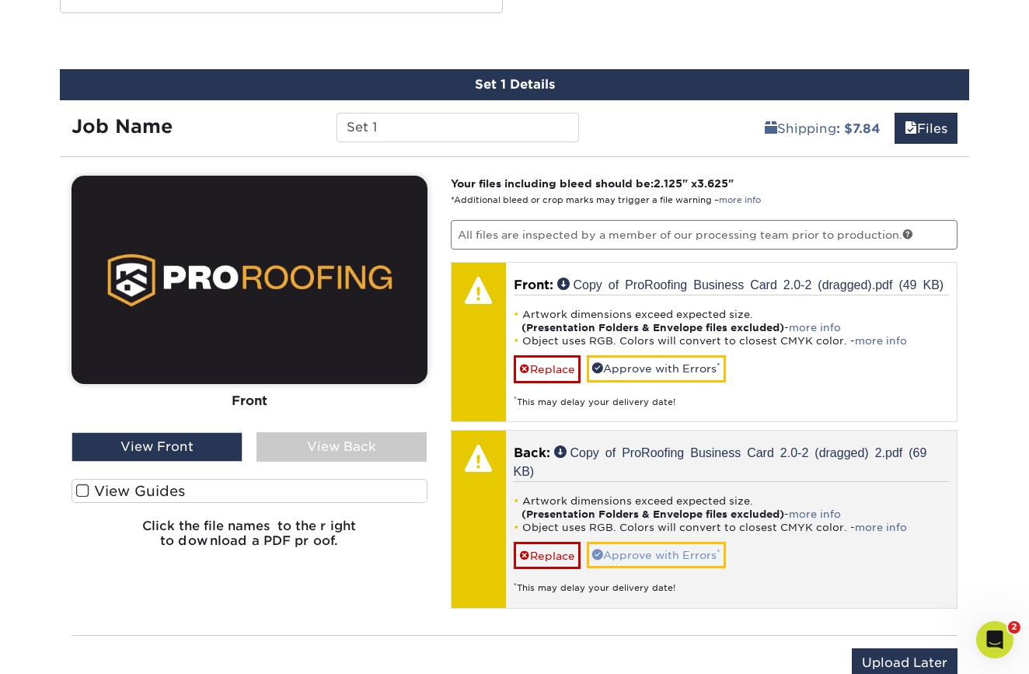
click at [658, 552] on link "Approve with Errors *" at bounding box center [656, 555] width 139 height 26
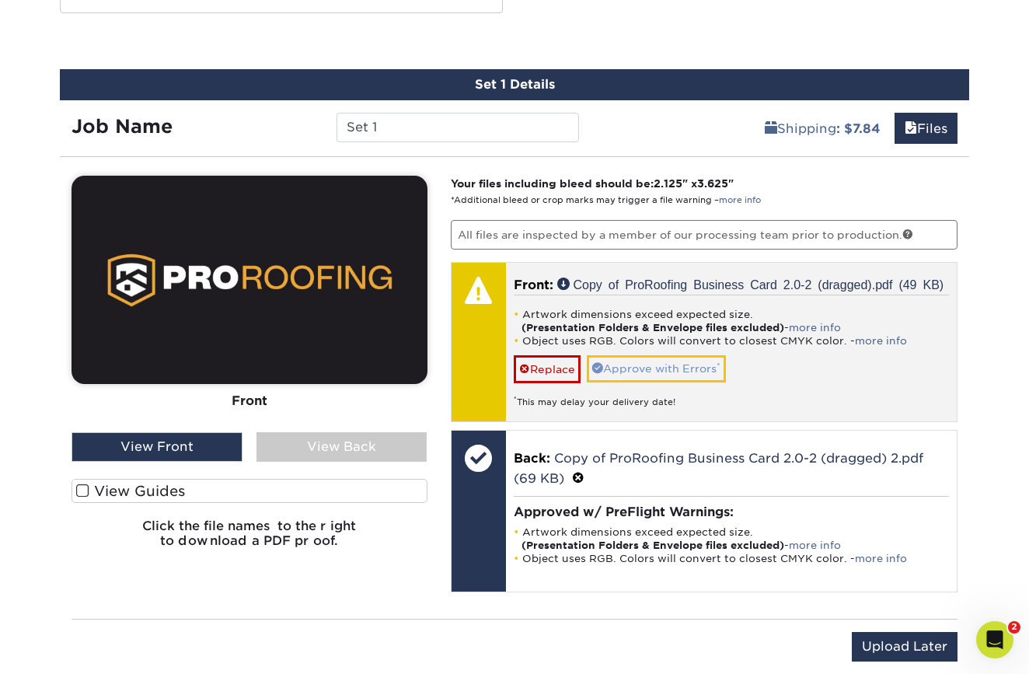
click at [657, 361] on link "Approve with Errors *" at bounding box center [656, 368] width 139 height 26
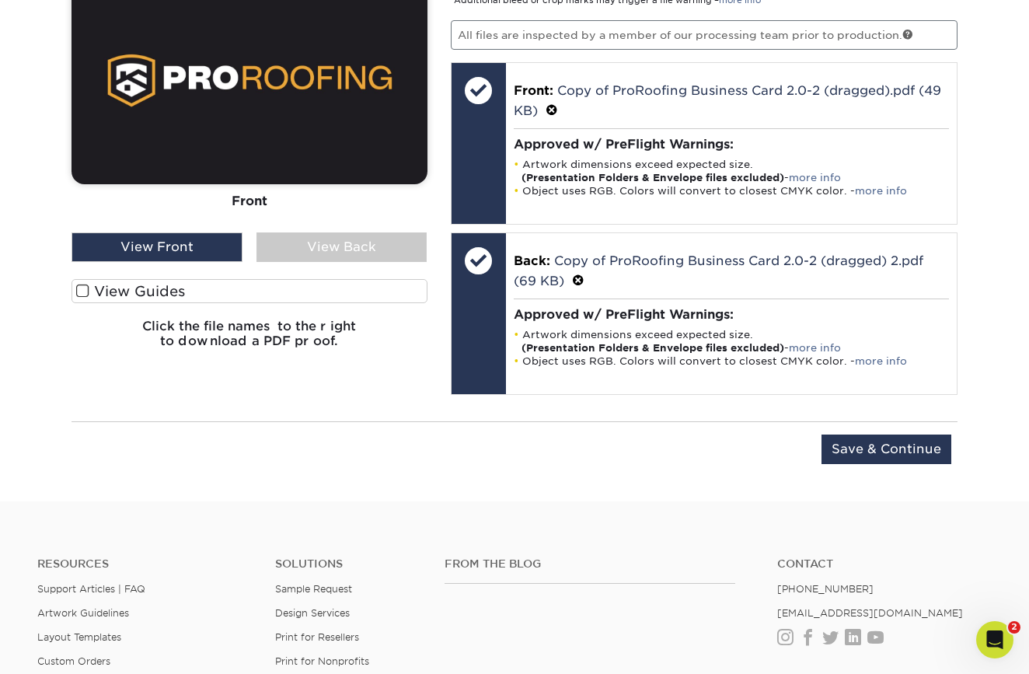
scroll to position [1052, 0]
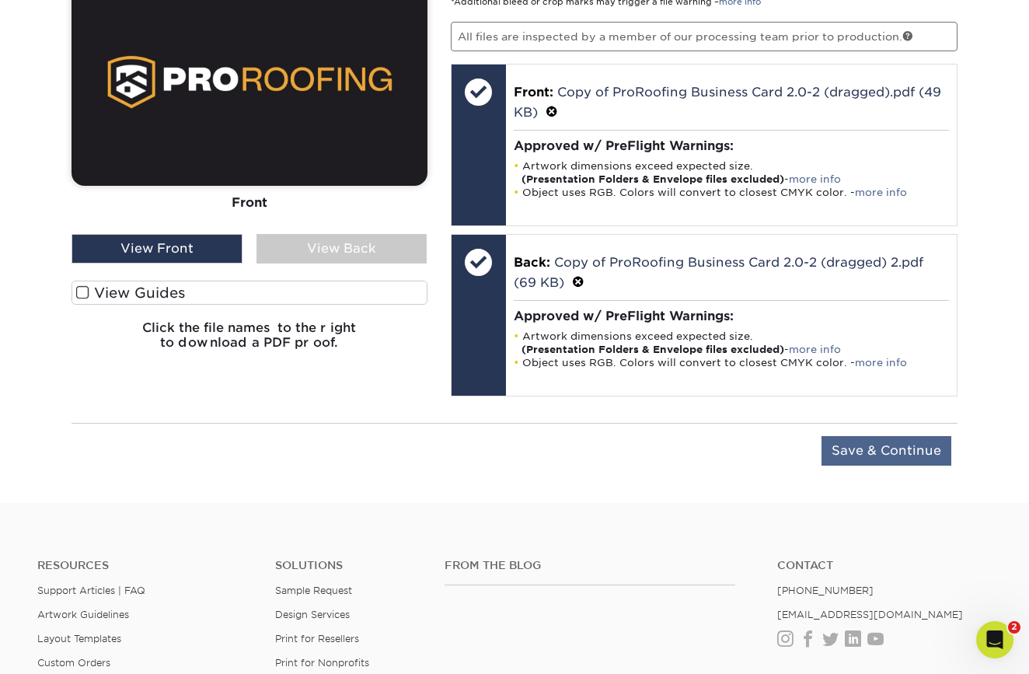
click at [881, 454] on input "Save & Continue" at bounding box center [886, 451] width 130 height 30
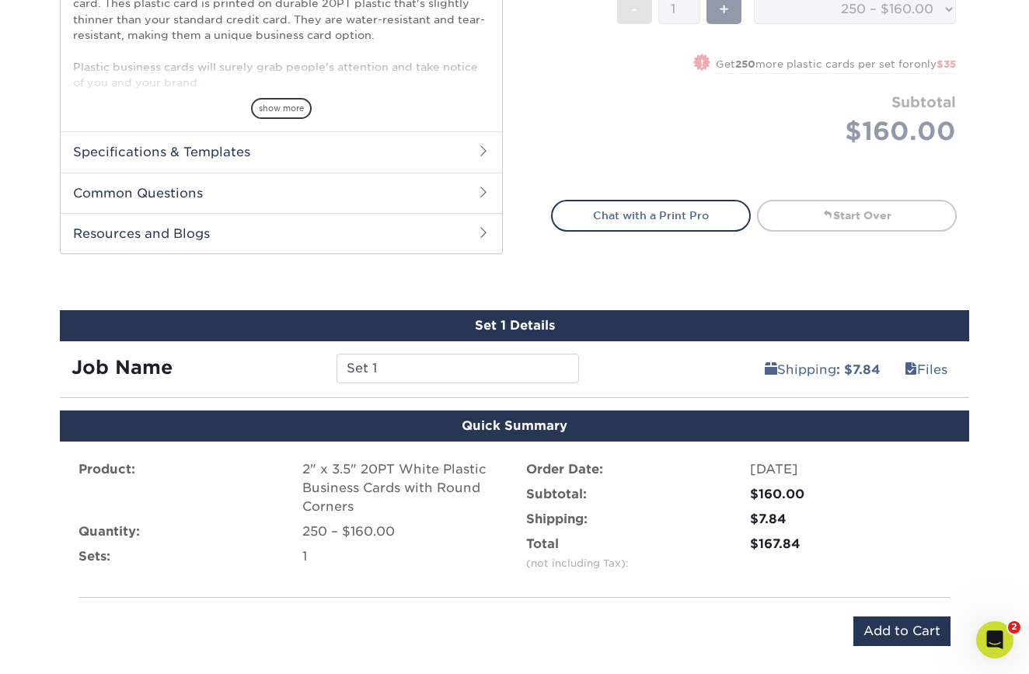
scroll to position [611, 0]
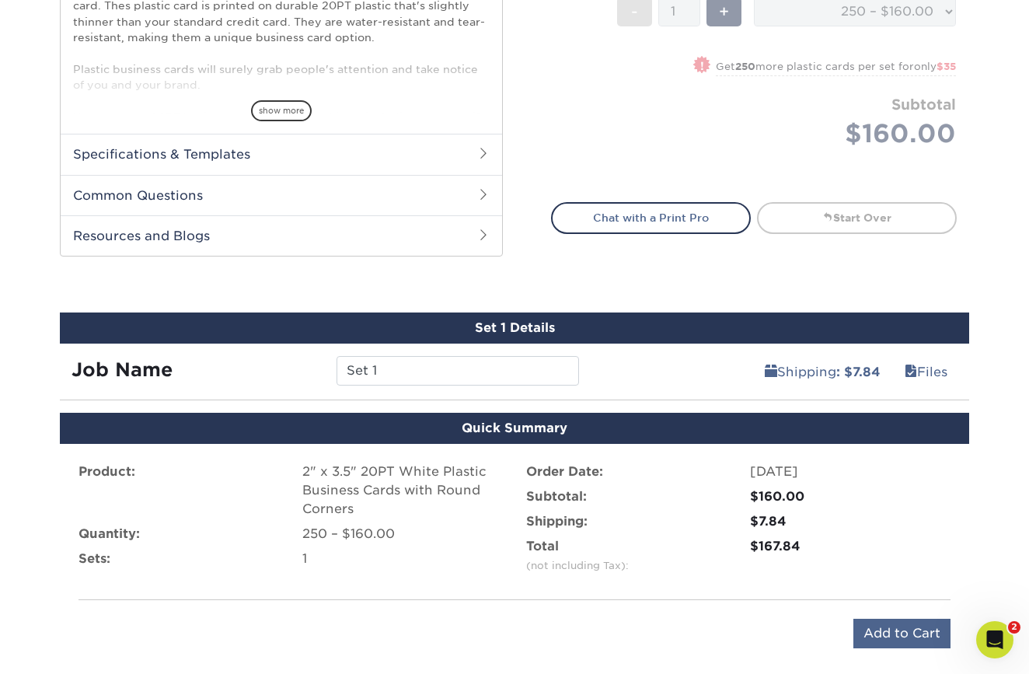
click at [899, 631] on input "Add to Cart" at bounding box center [901, 634] width 97 height 30
